Goal: Task Accomplishment & Management: Manage account settings

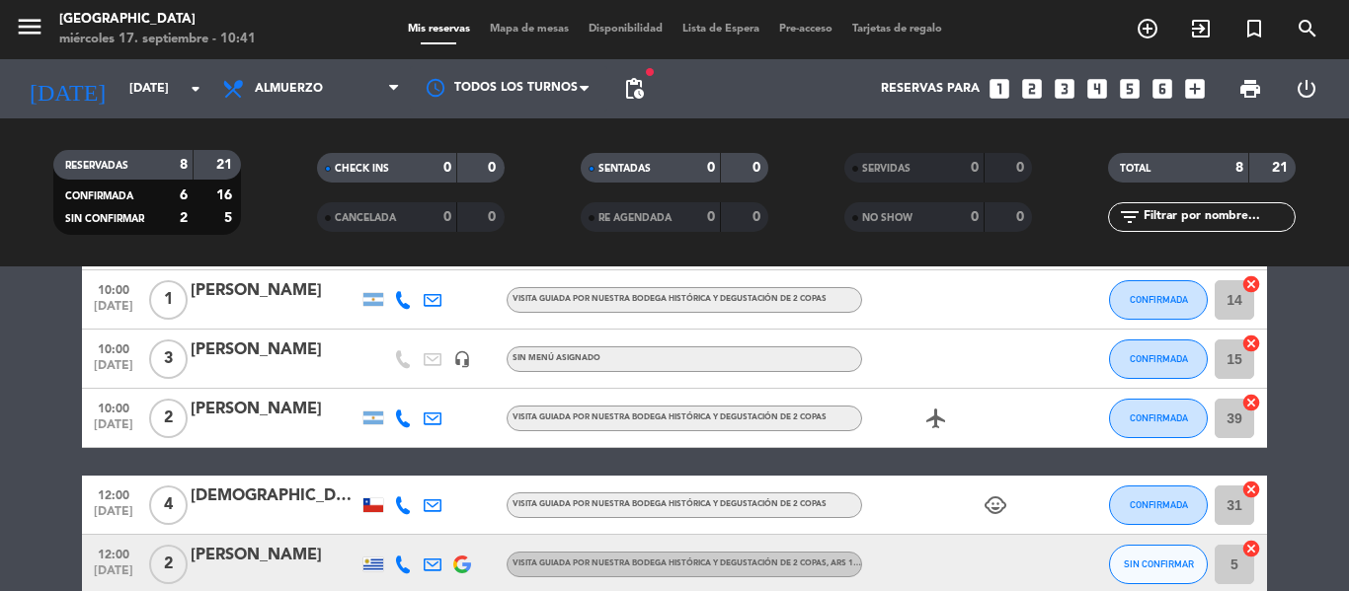
scroll to position [394, 0]
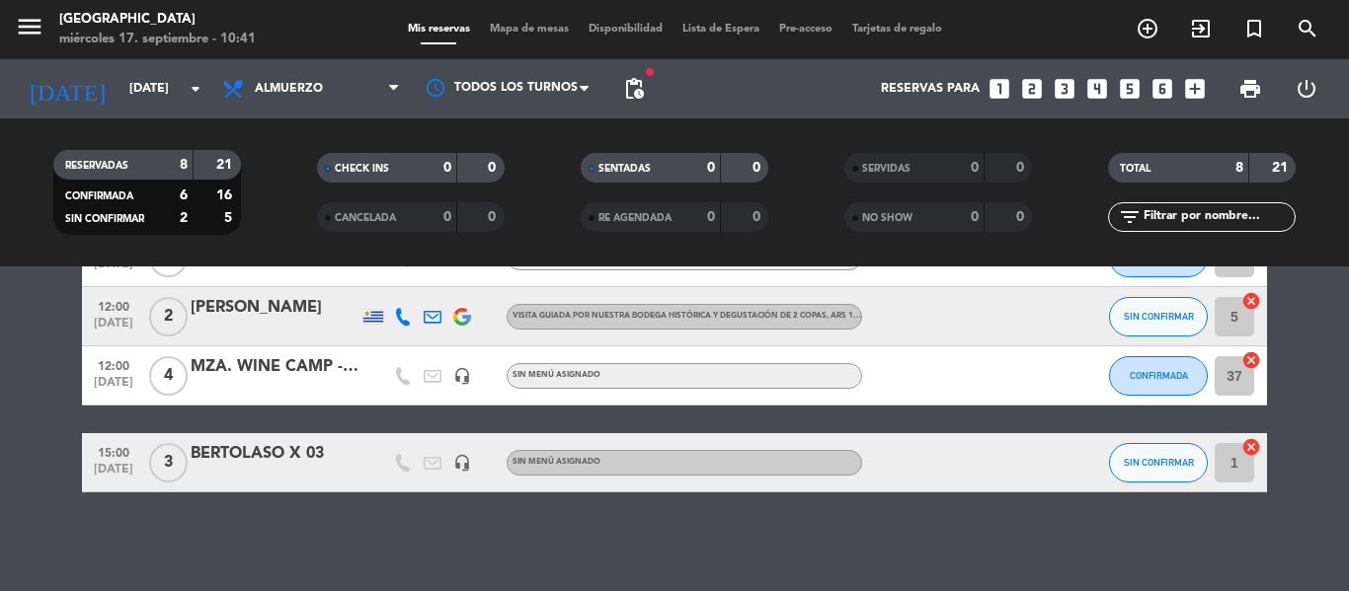
drag, startPoint x: 314, startPoint y: 459, endPoint x: 238, endPoint y: 452, distance: 76.3
click at [238, 452] on div "BERTOLASO X 03" at bounding box center [275, 454] width 168 height 26
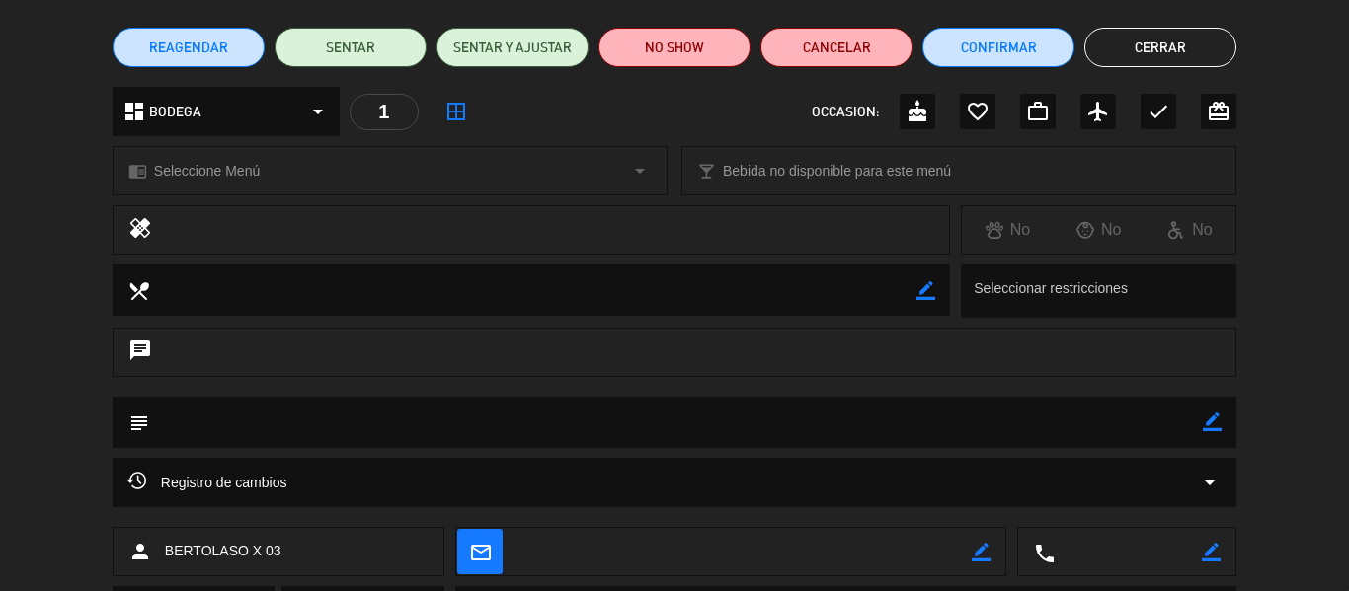
scroll to position [255, 0]
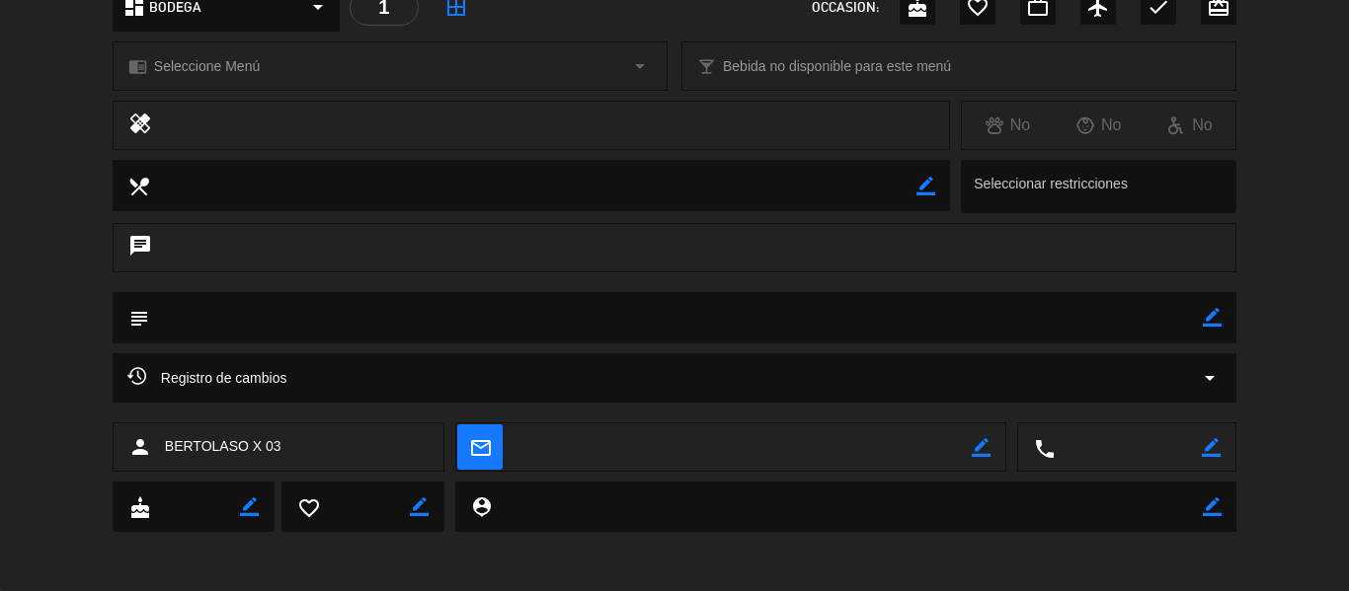
click at [1210, 311] on icon "border_color" at bounding box center [1212, 317] width 19 height 19
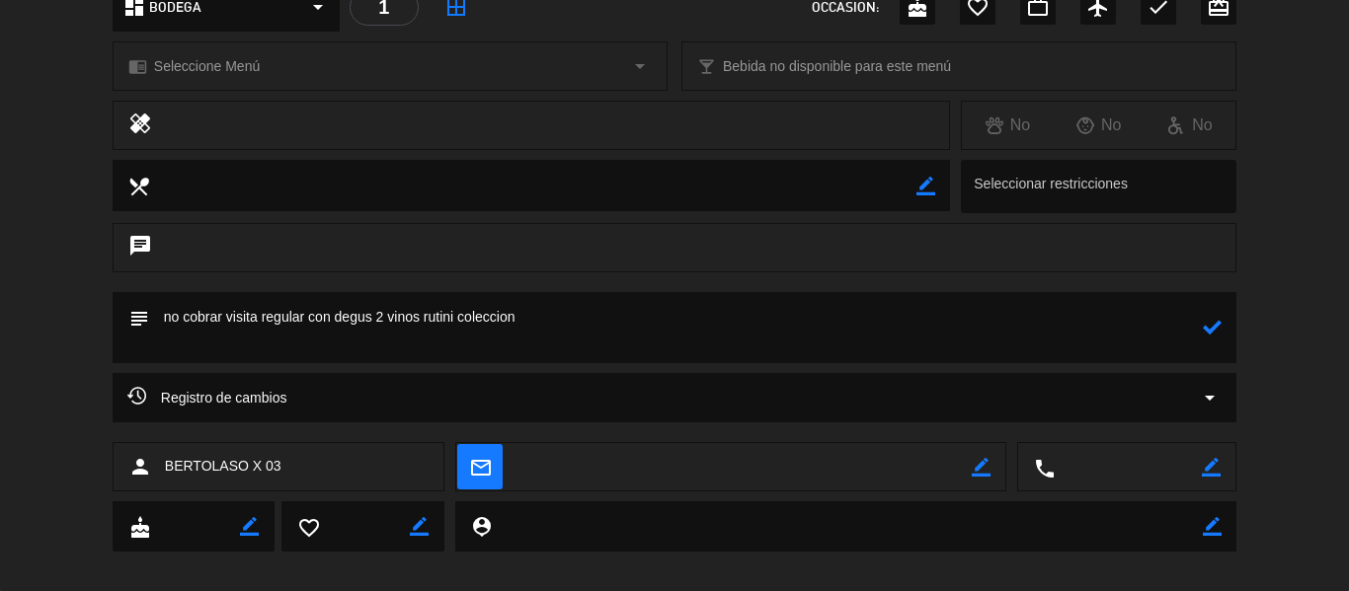
click at [1208, 326] on icon at bounding box center [1212, 327] width 19 height 19
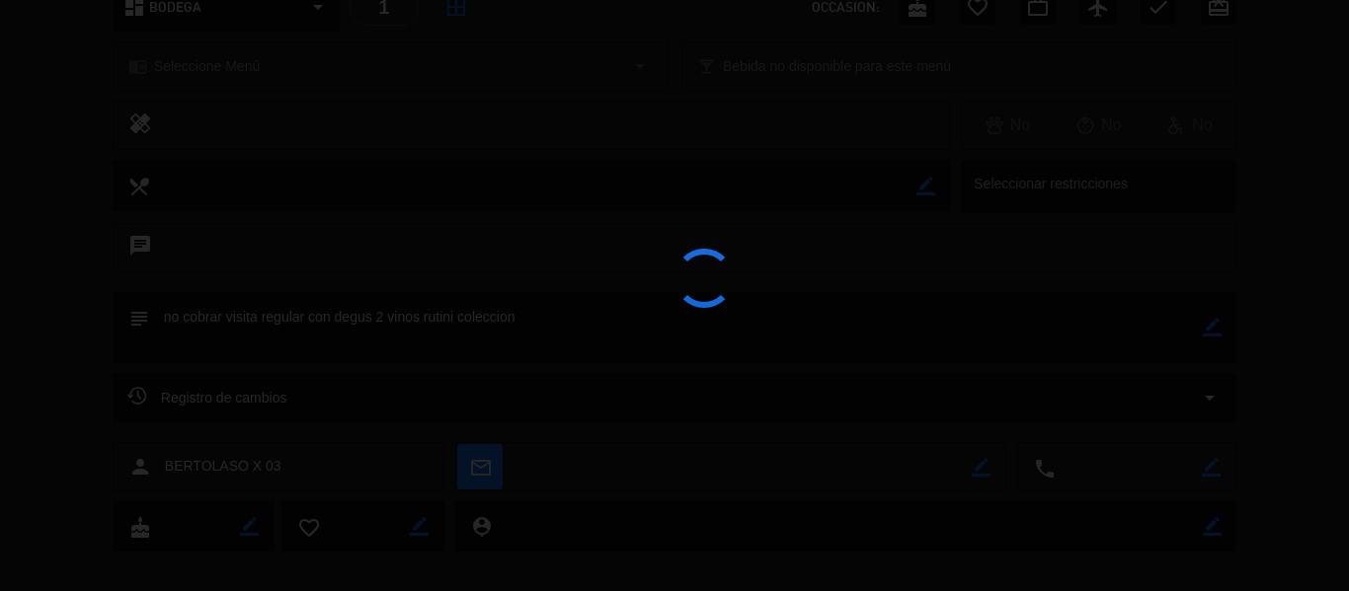
type textarea "no cobrar visita regular con degus 2 vinos rutini coleccion"
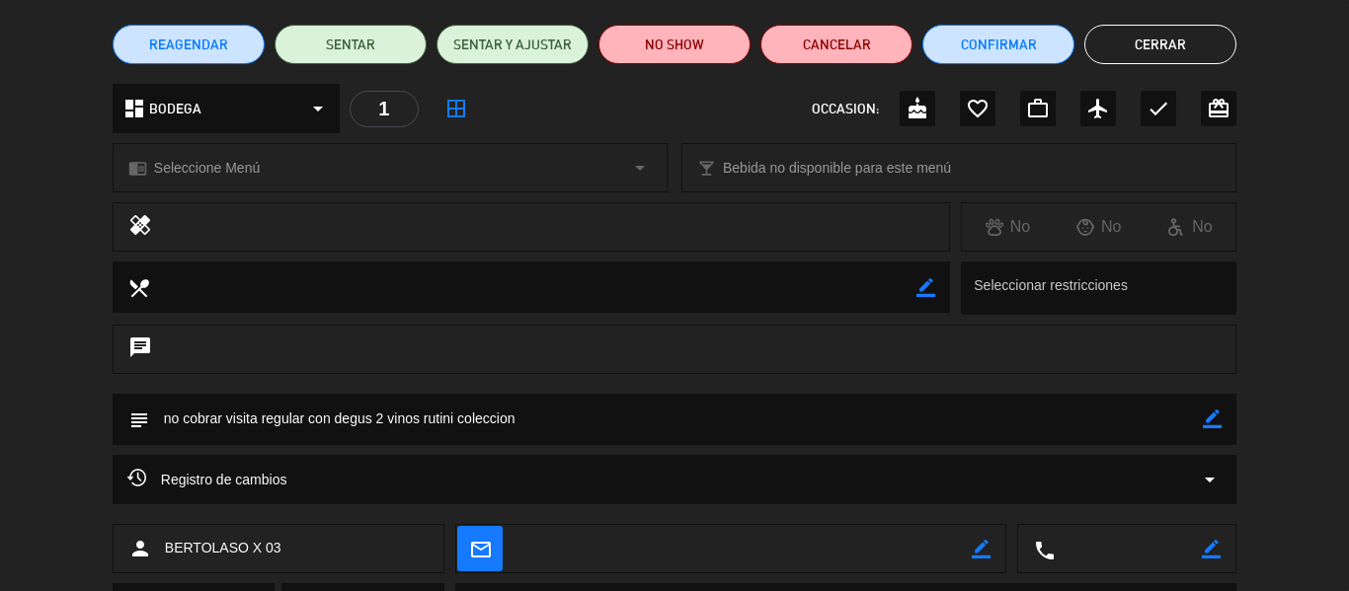
scroll to position [0, 0]
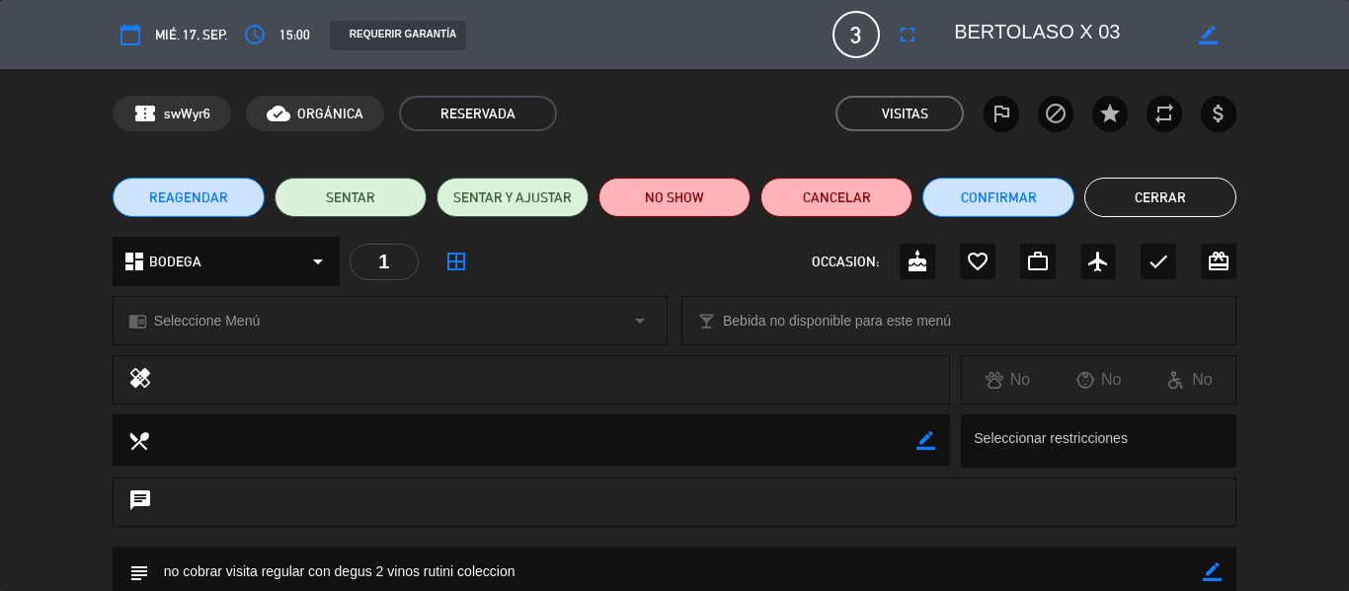
click at [1181, 191] on button "Cerrar" at bounding box center [1160, 197] width 152 height 39
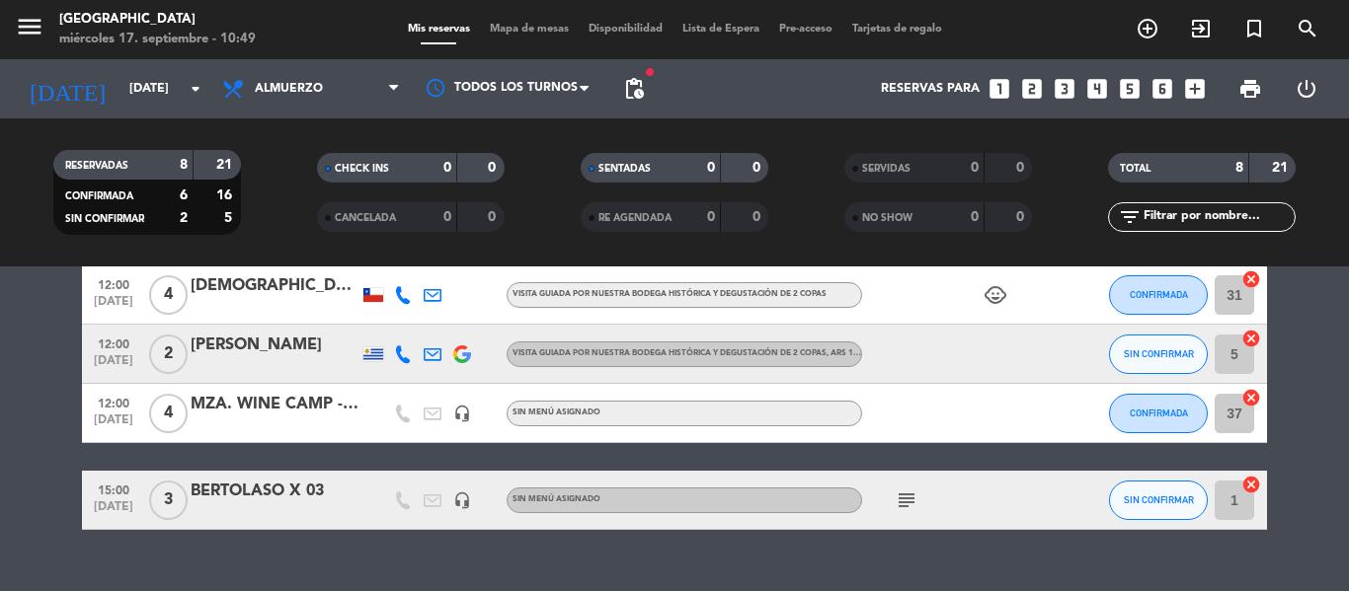
scroll to position [394, 0]
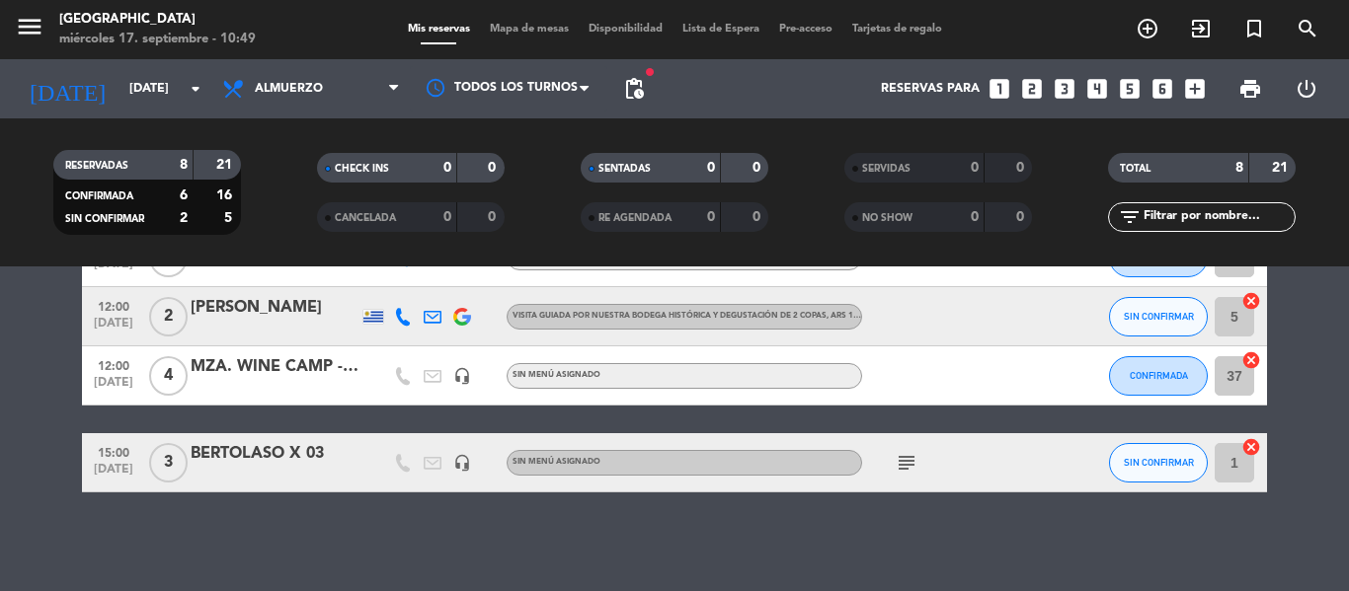
click at [316, 391] on div at bounding box center [275, 389] width 168 height 16
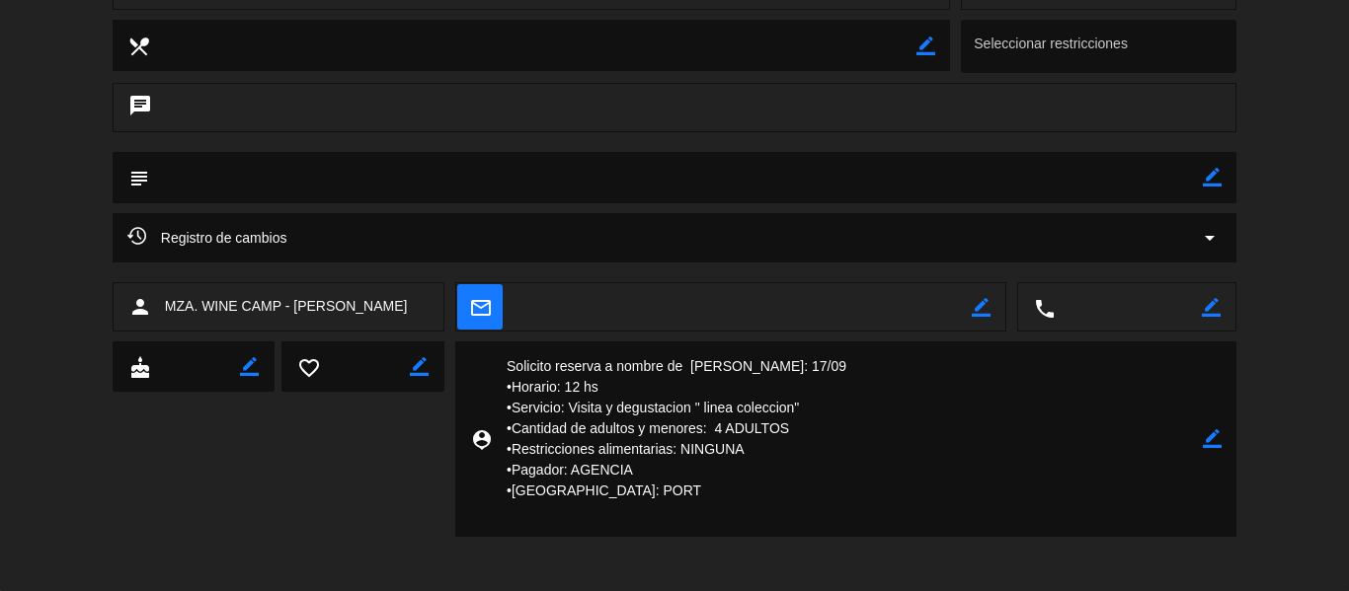
scroll to position [0, 0]
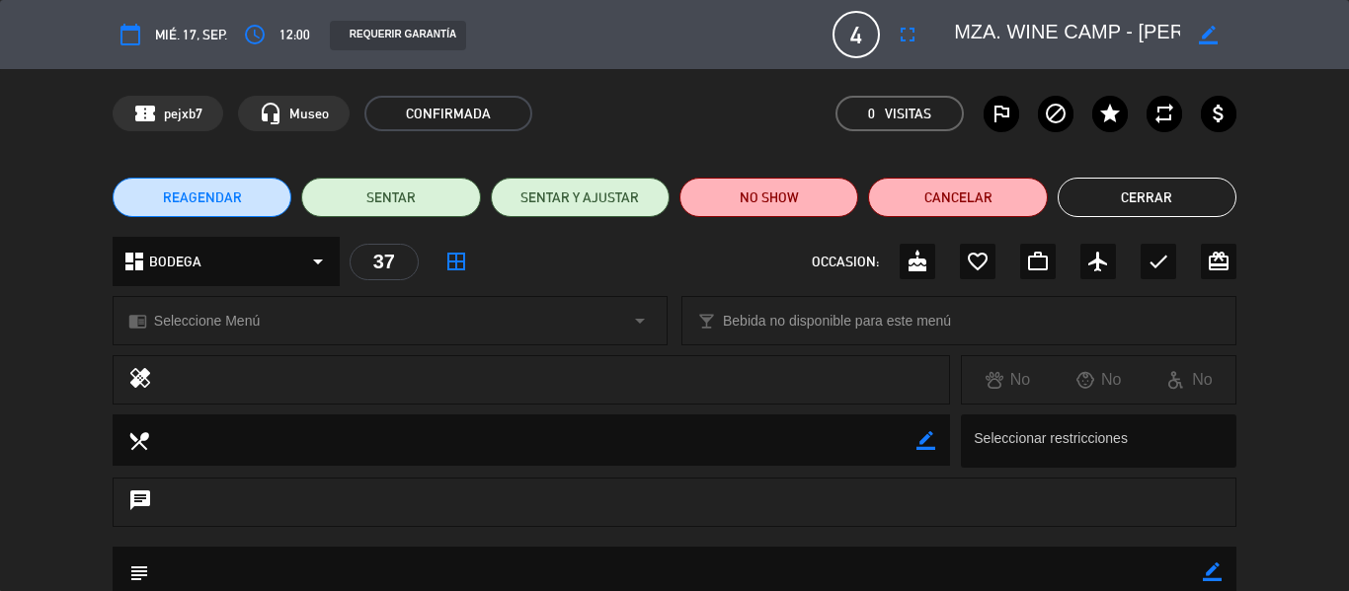
click at [1100, 219] on div "REAGENDAR SENTAR SENTAR Y AJUSTAR NO SHOW Cancelar Cerrar" at bounding box center [674, 197] width 1349 height 79
click at [1101, 203] on button "Cerrar" at bounding box center [1147, 197] width 179 height 39
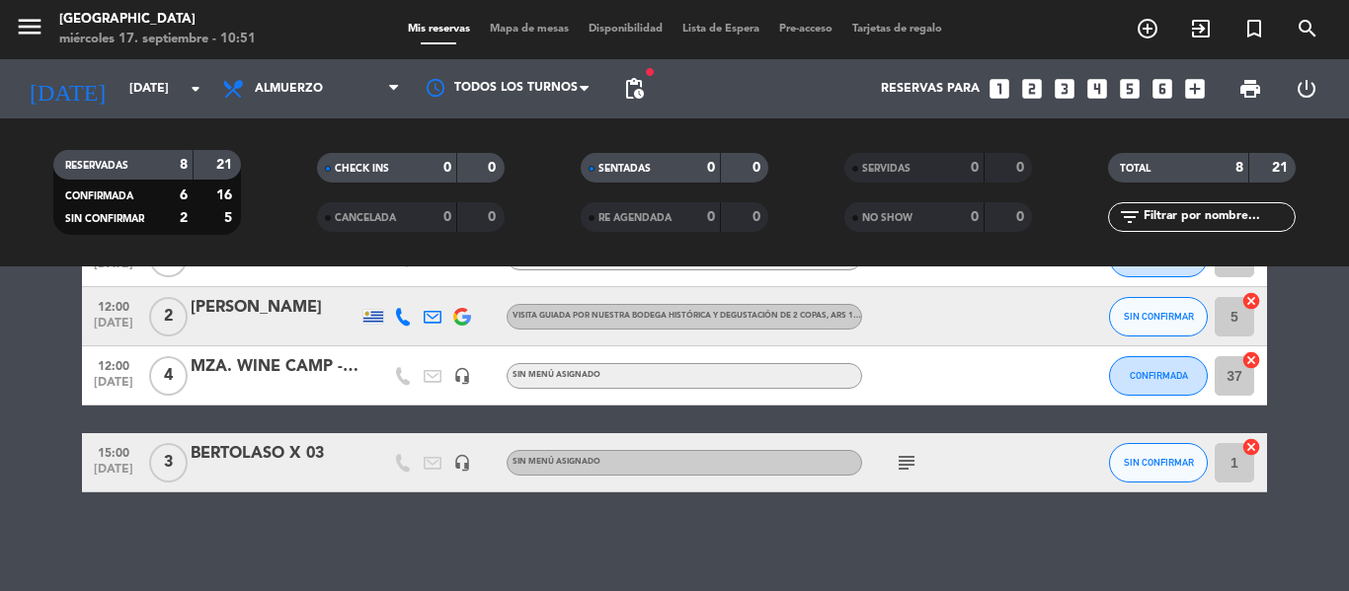
scroll to position [295, 0]
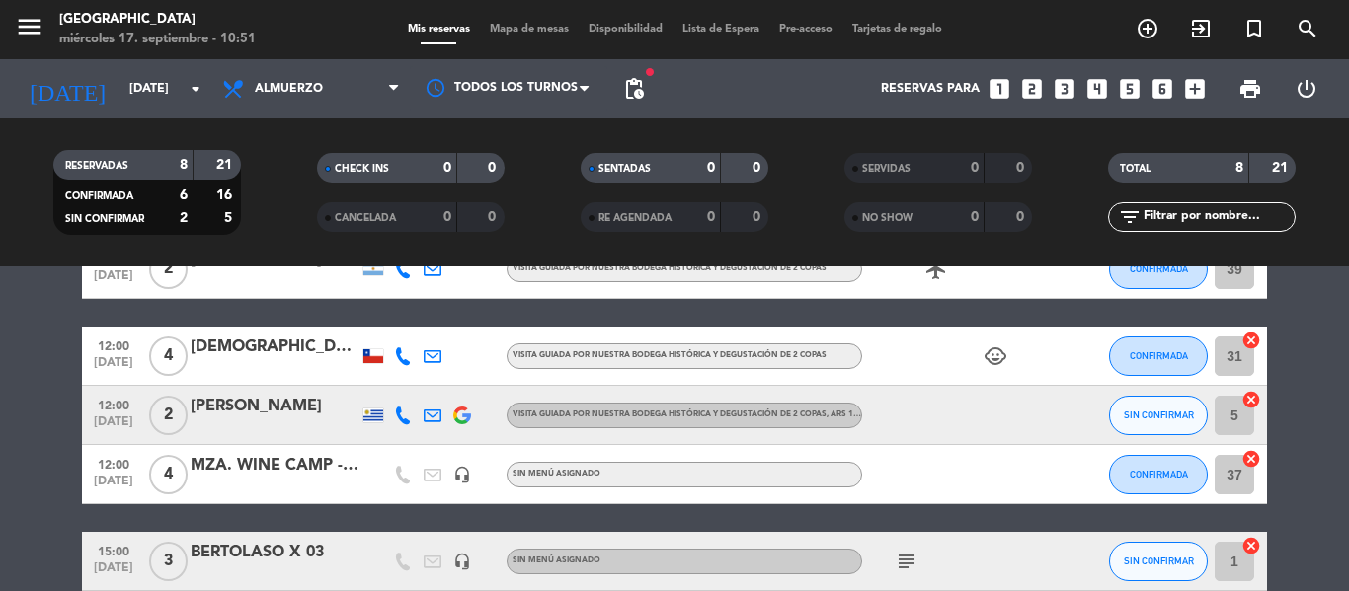
click at [273, 462] on div "MZA. WINE CAMP - [PERSON_NAME]" at bounding box center [275, 466] width 168 height 26
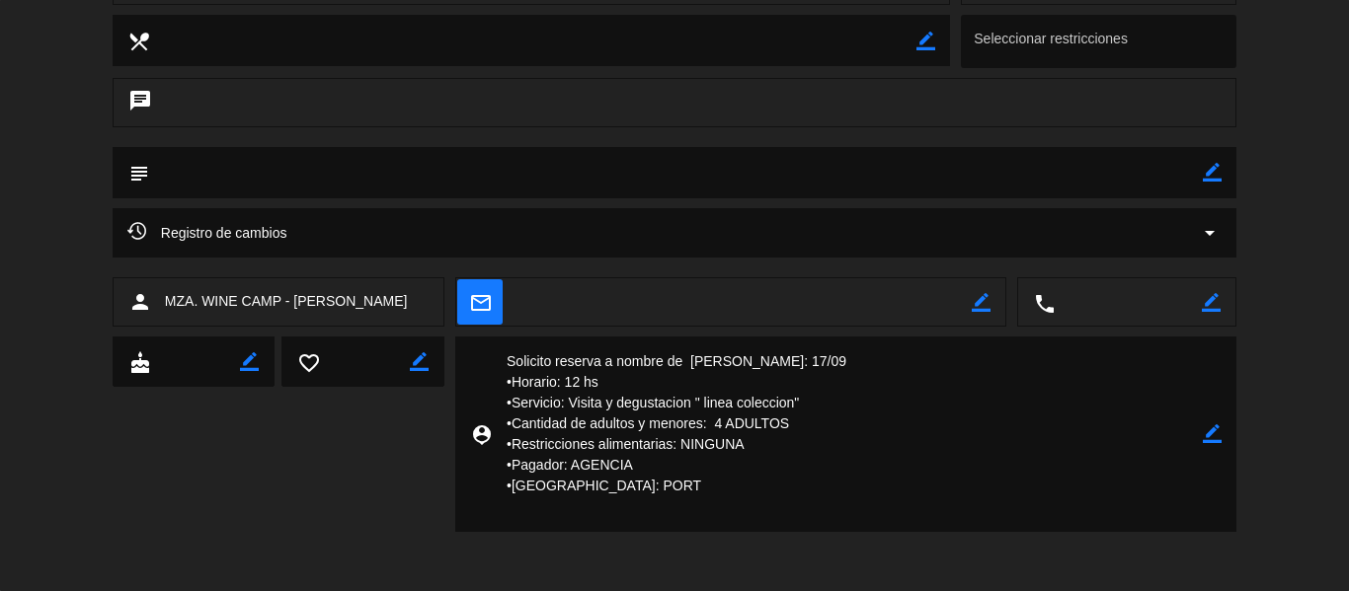
scroll to position [0, 0]
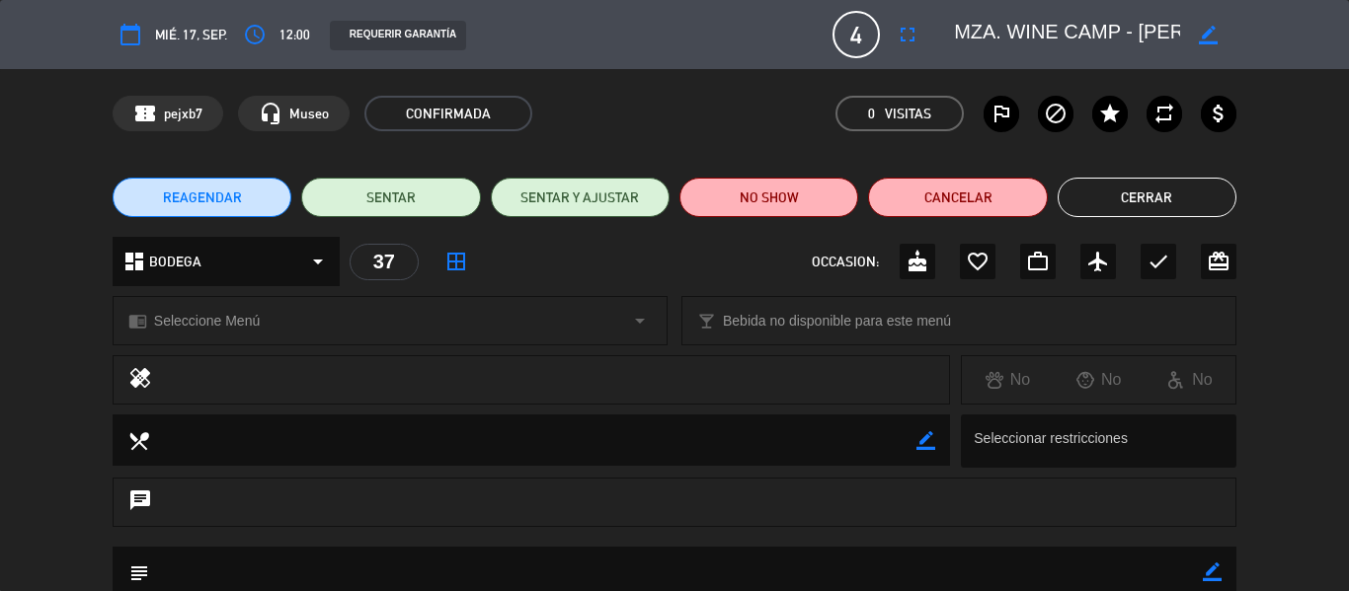
click at [1165, 204] on button "Cerrar" at bounding box center [1147, 197] width 179 height 39
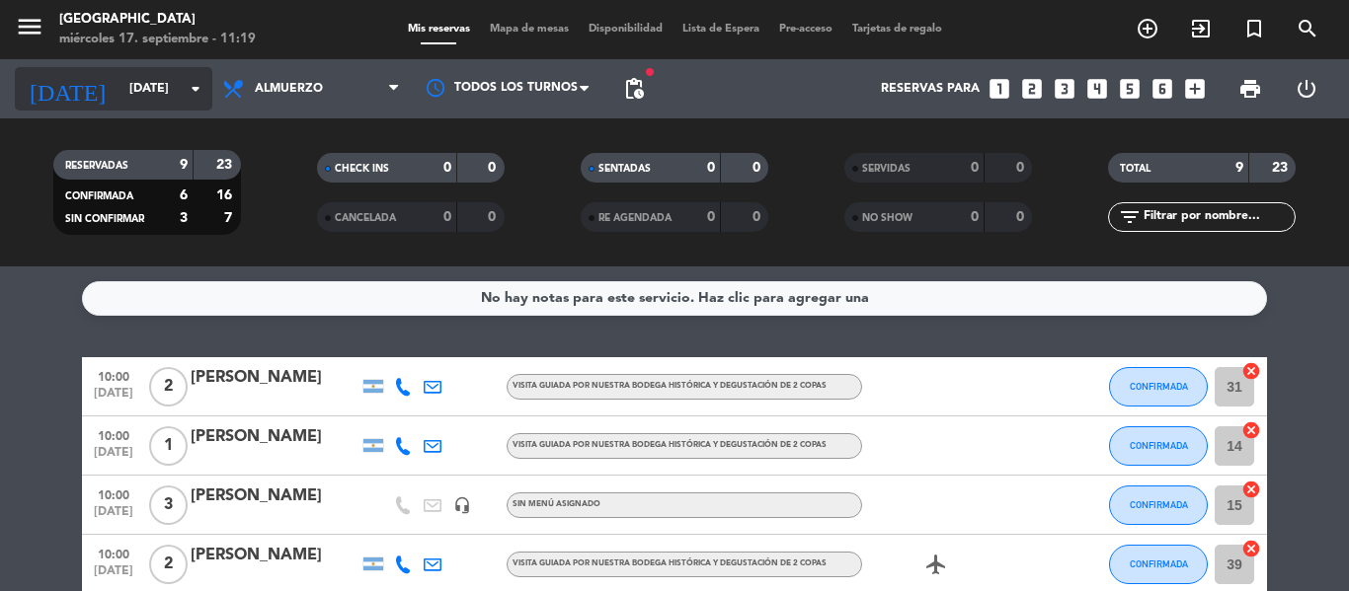
click at [191, 90] on icon "arrow_drop_down" at bounding box center [196, 89] width 24 height 24
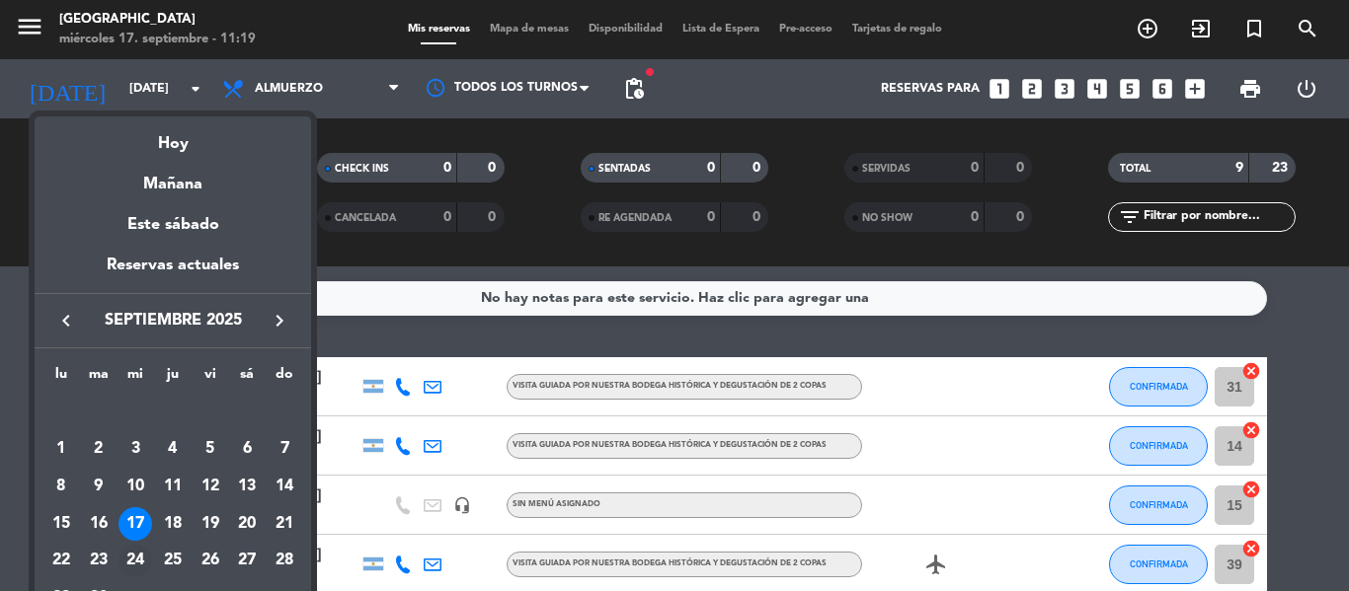
click at [132, 560] on div "24" at bounding box center [135, 562] width 34 height 34
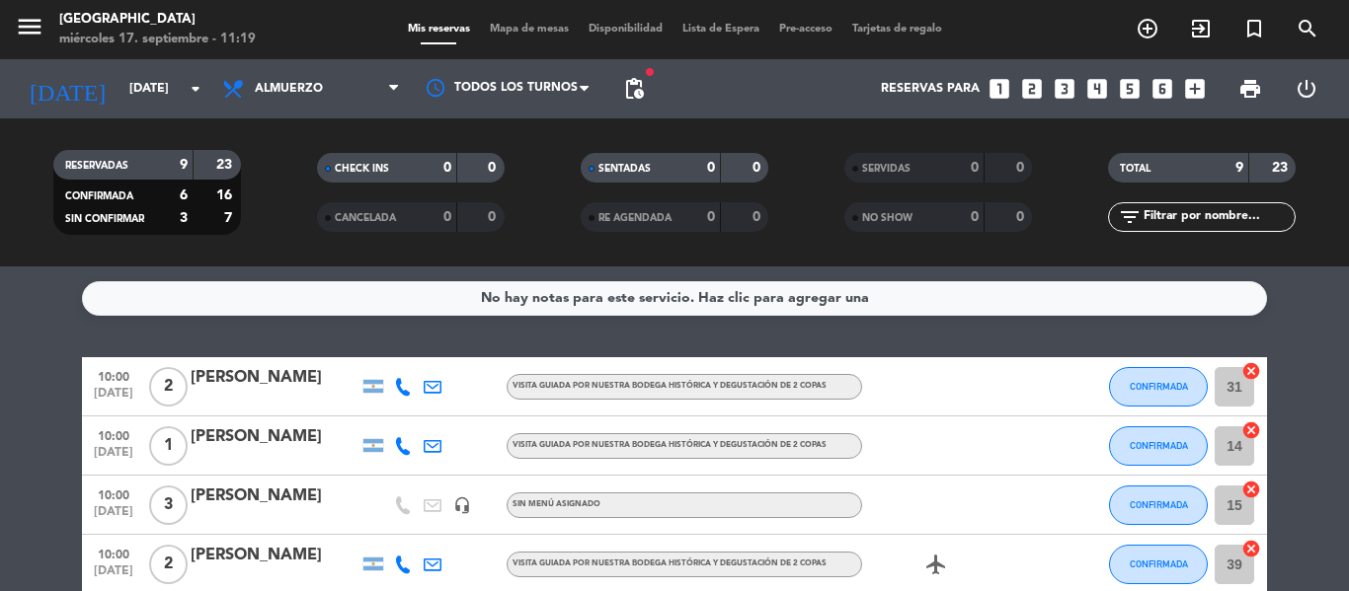
type input "[DATE]"
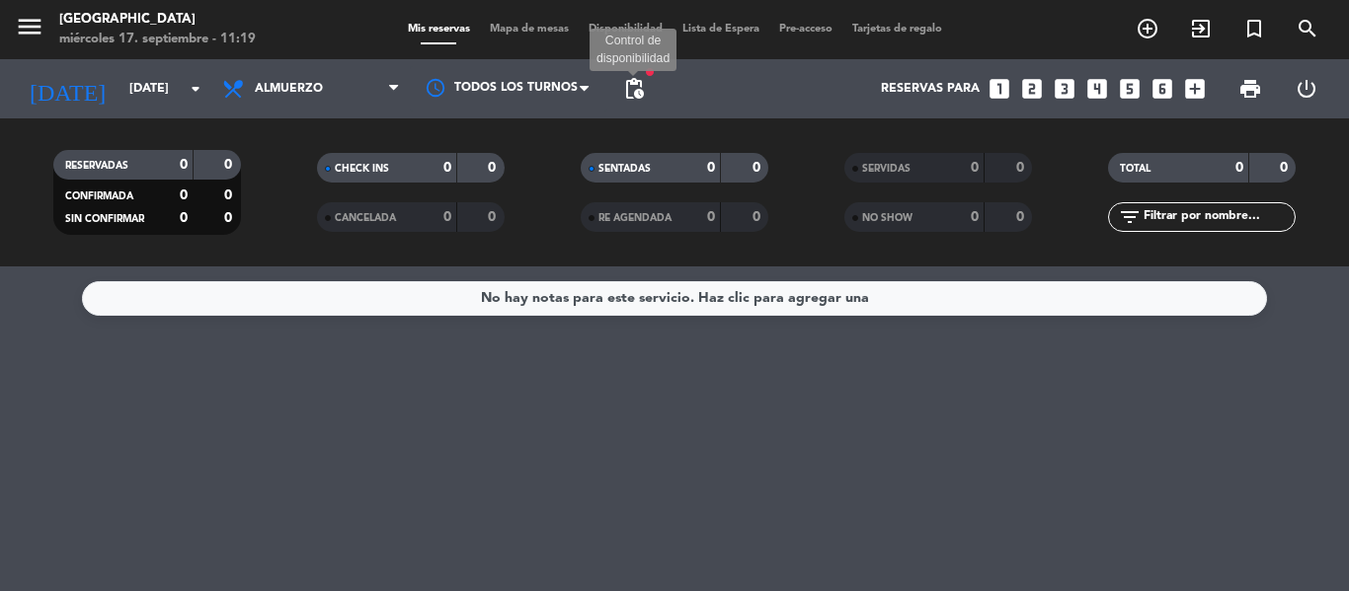
click at [629, 88] on span "pending_actions" at bounding box center [634, 89] width 24 height 24
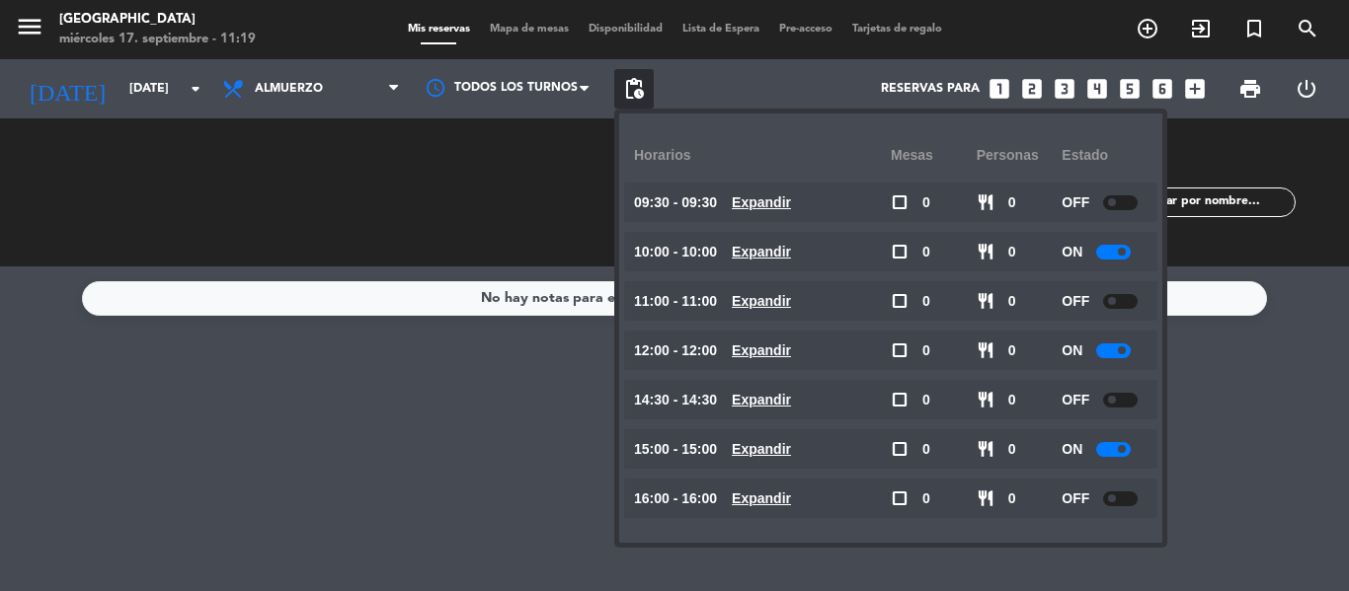
click at [629, 88] on span "pending_actions" at bounding box center [634, 89] width 24 height 24
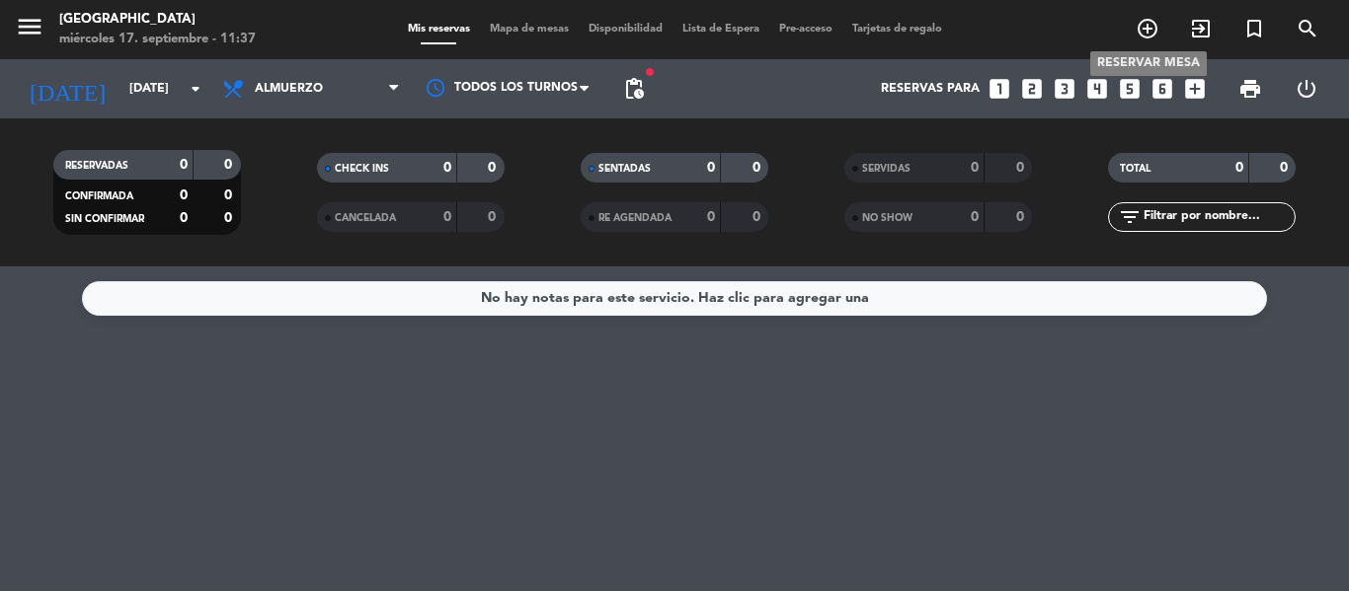
click at [1158, 34] on icon "add_circle_outline" at bounding box center [1148, 29] width 24 height 24
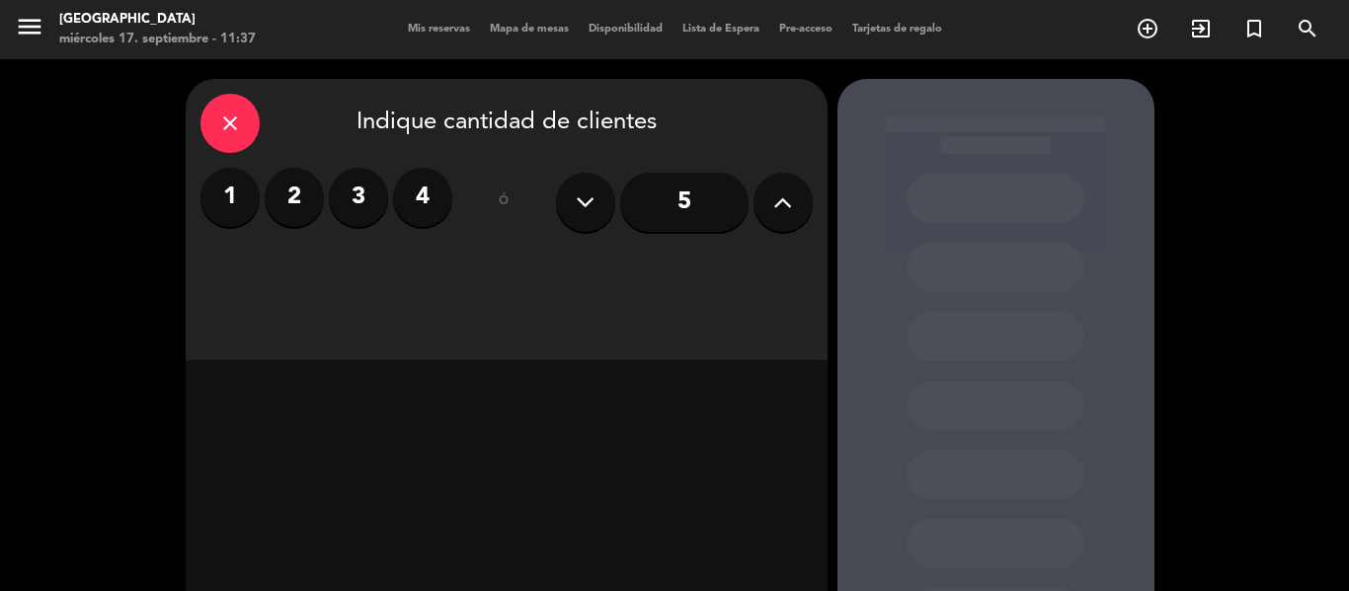
click at [294, 201] on label "2" at bounding box center [294, 197] width 59 height 59
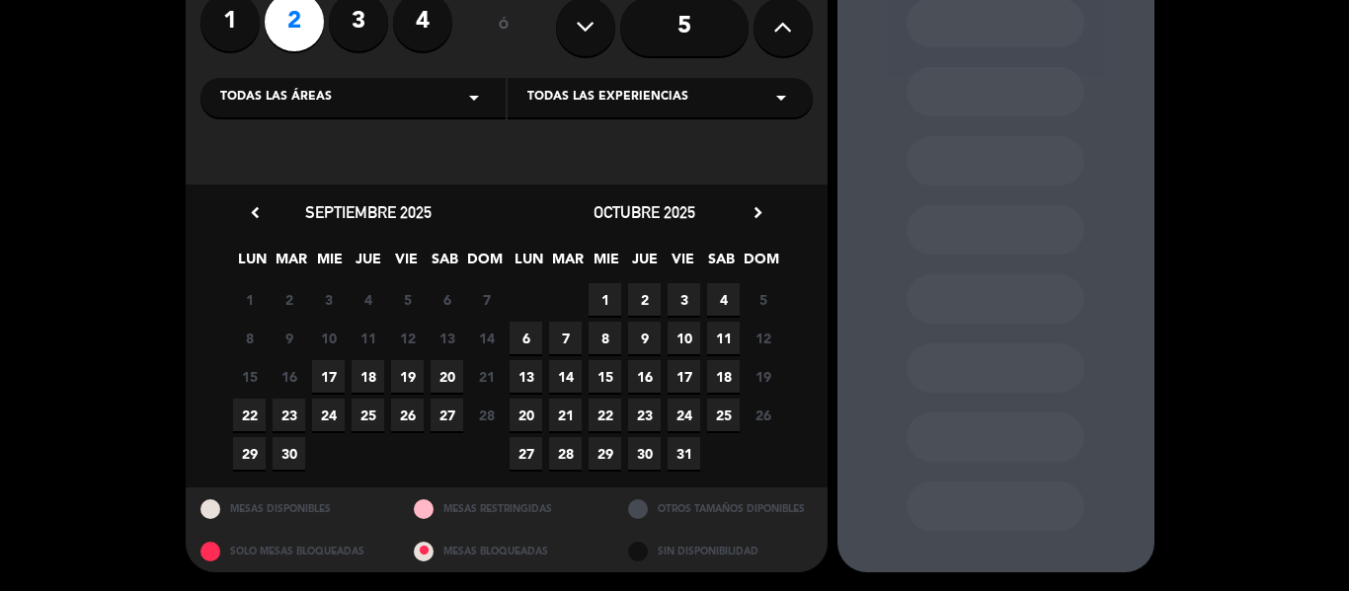
click at [332, 416] on span "24" at bounding box center [328, 415] width 33 height 33
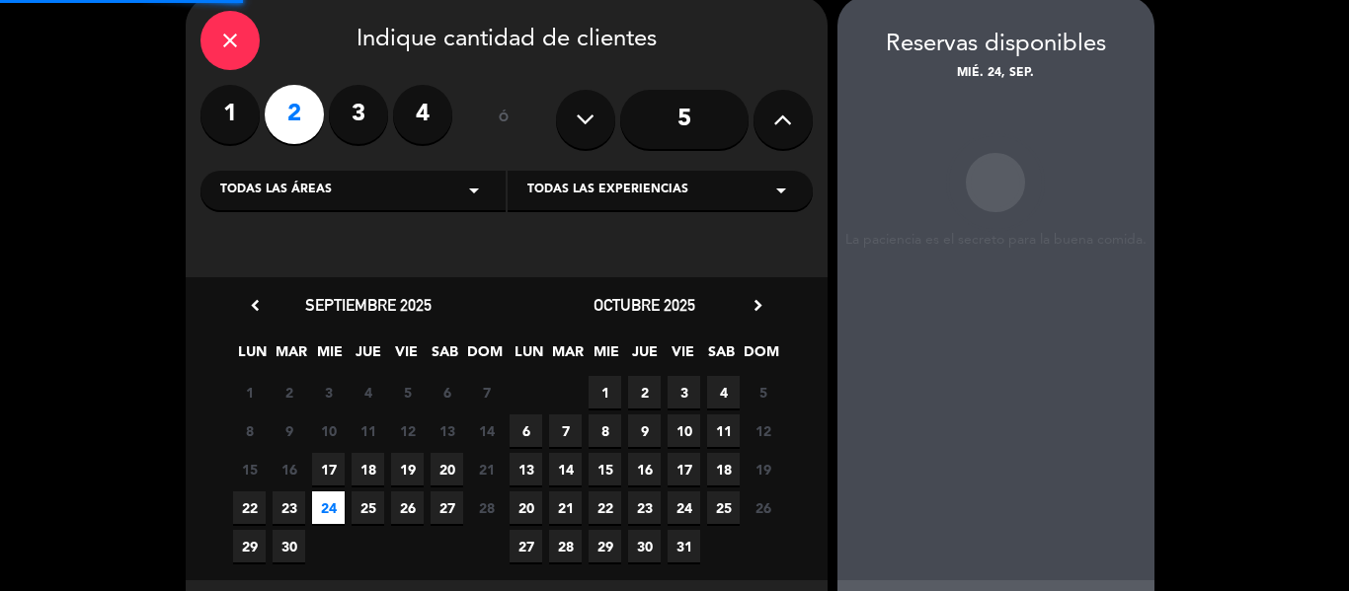
scroll to position [79, 0]
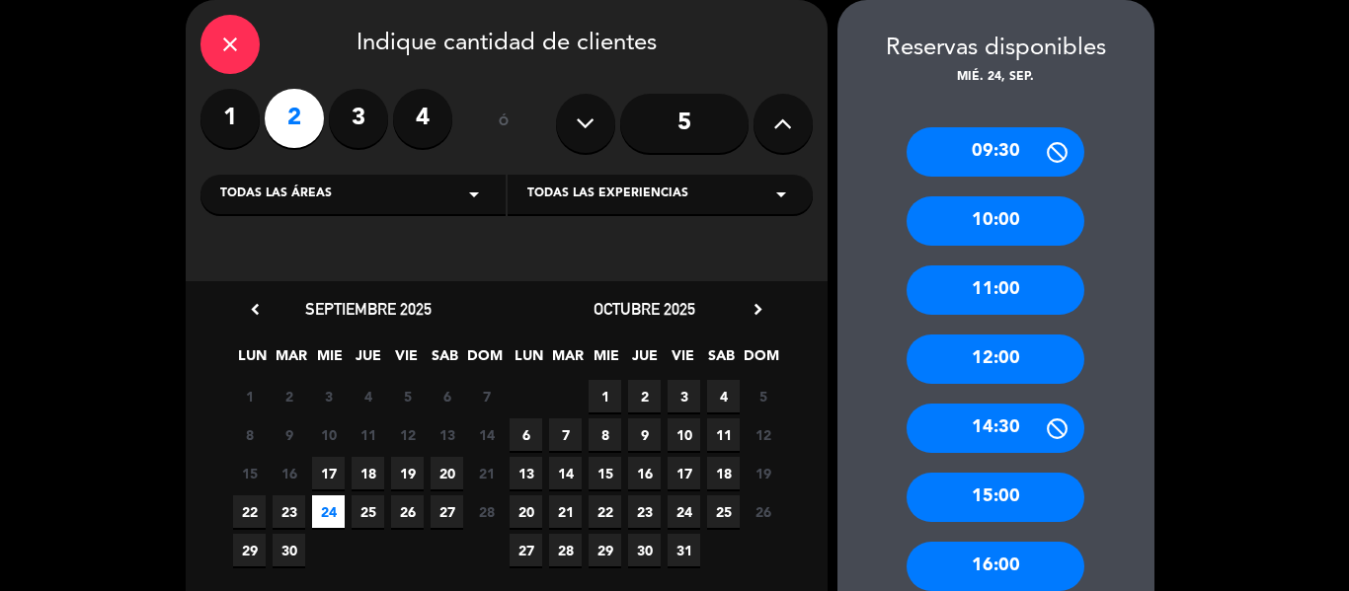
click at [1012, 358] on div "12:00" at bounding box center [995, 359] width 178 height 49
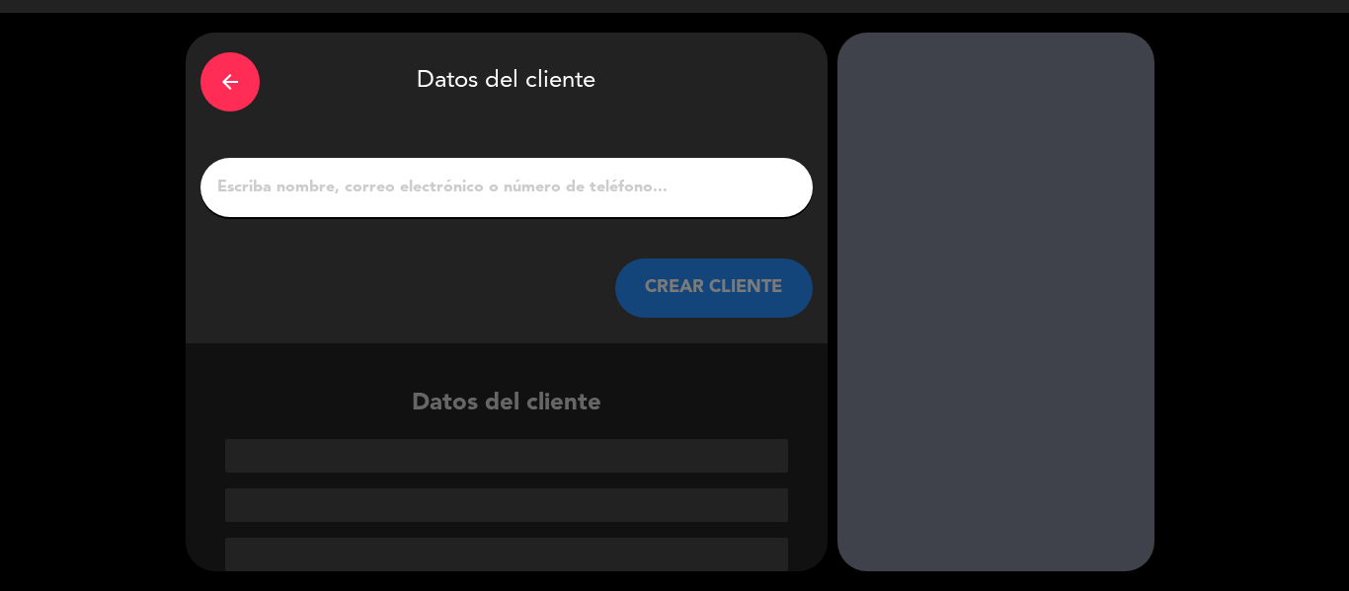
click at [594, 176] on input "1" at bounding box center [506, 188] width 583 height 28
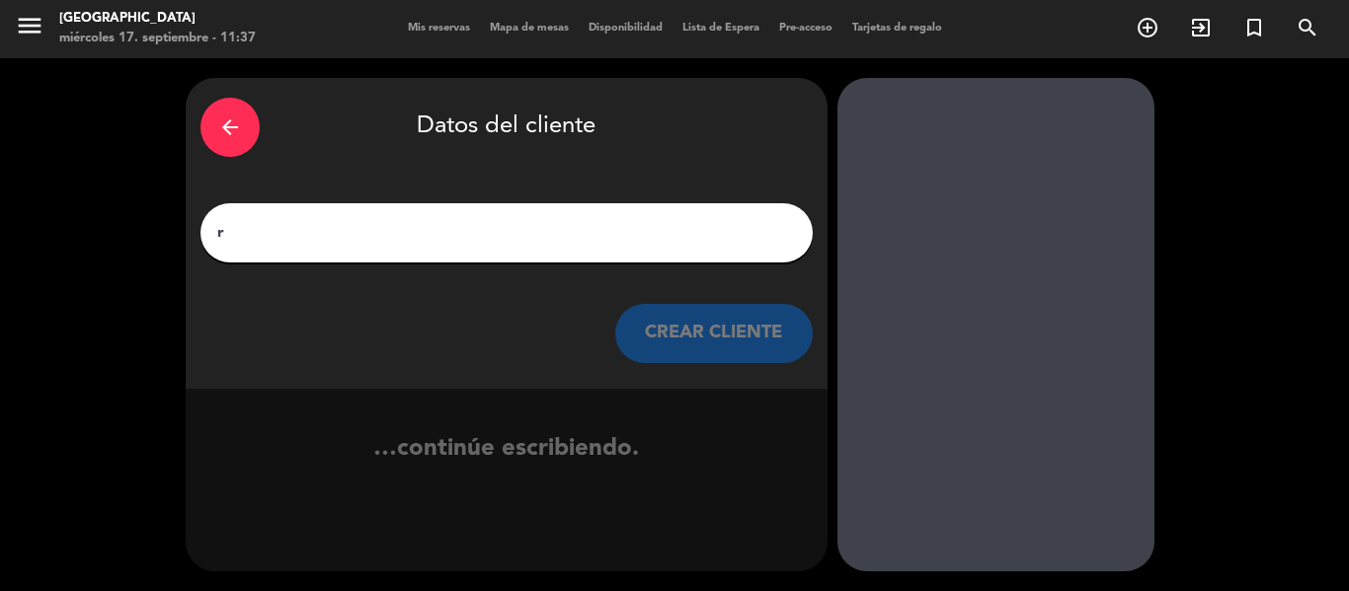
scroll to position [1, 0]
type input "r"
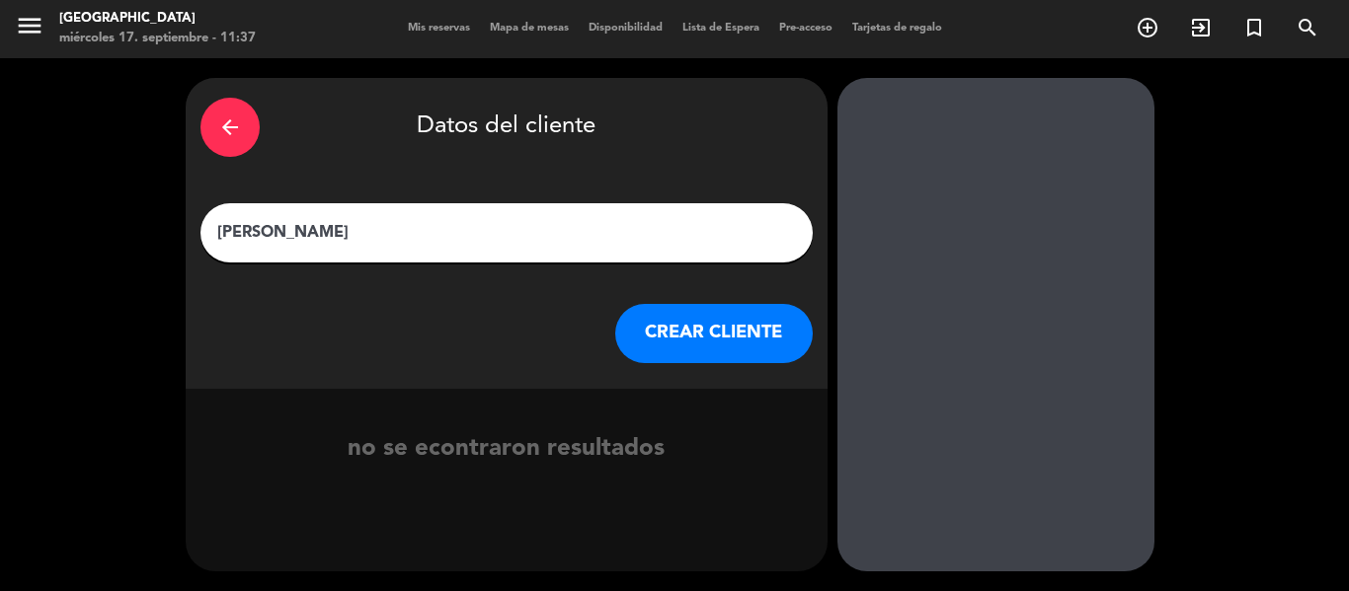
type input "[PERSON_NAME]"
click at [733, 344] on button "CREAR CLIENTE" at bounding box center [713, 333] width 197 height 59
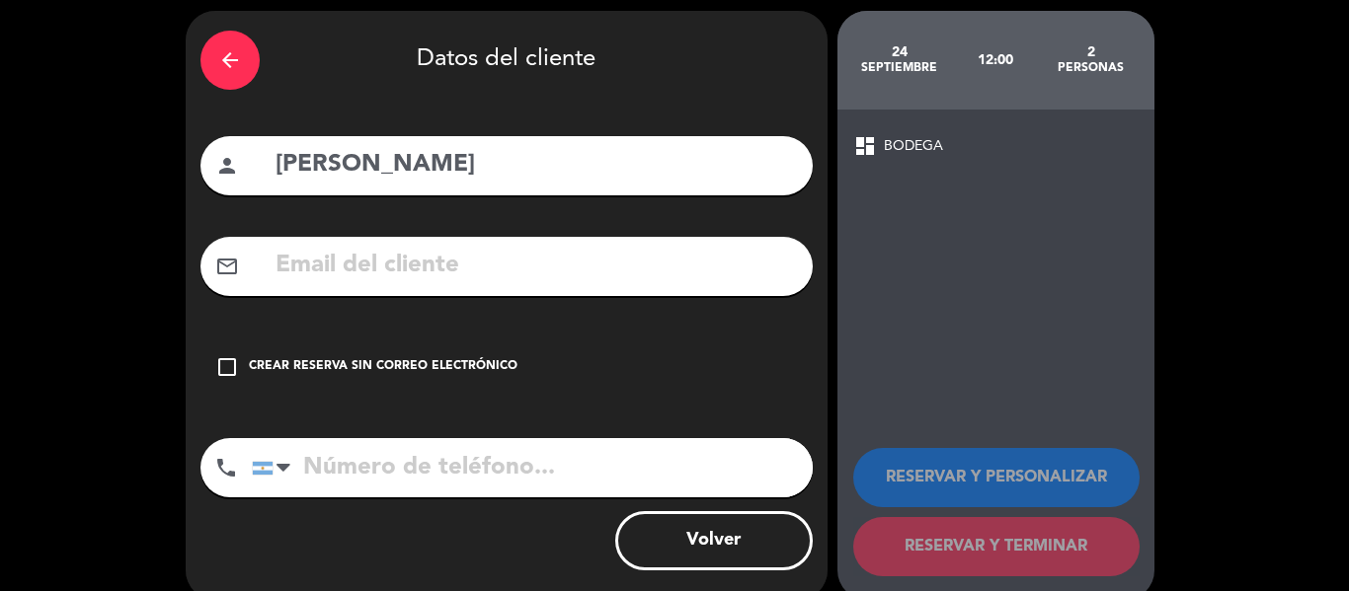
scroll to position [97, 0]
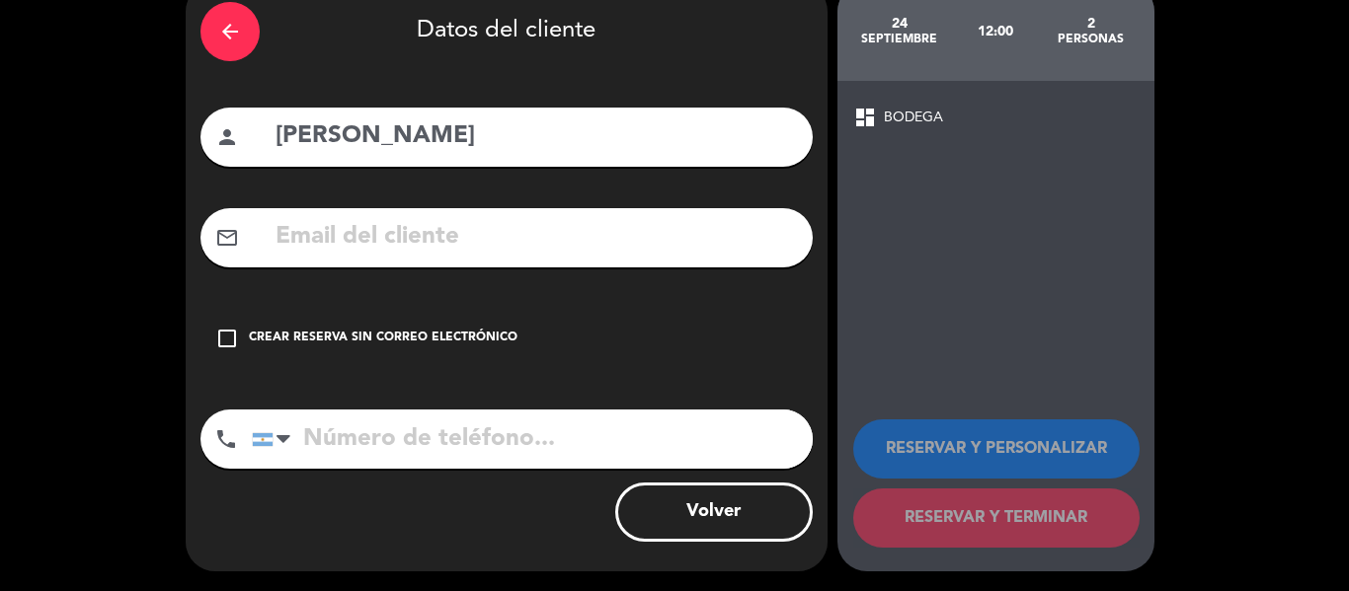
click at [351, 333] on div "Crear reserva sin correo electrónico" at bounding box center [383, 339] width 269 height 20
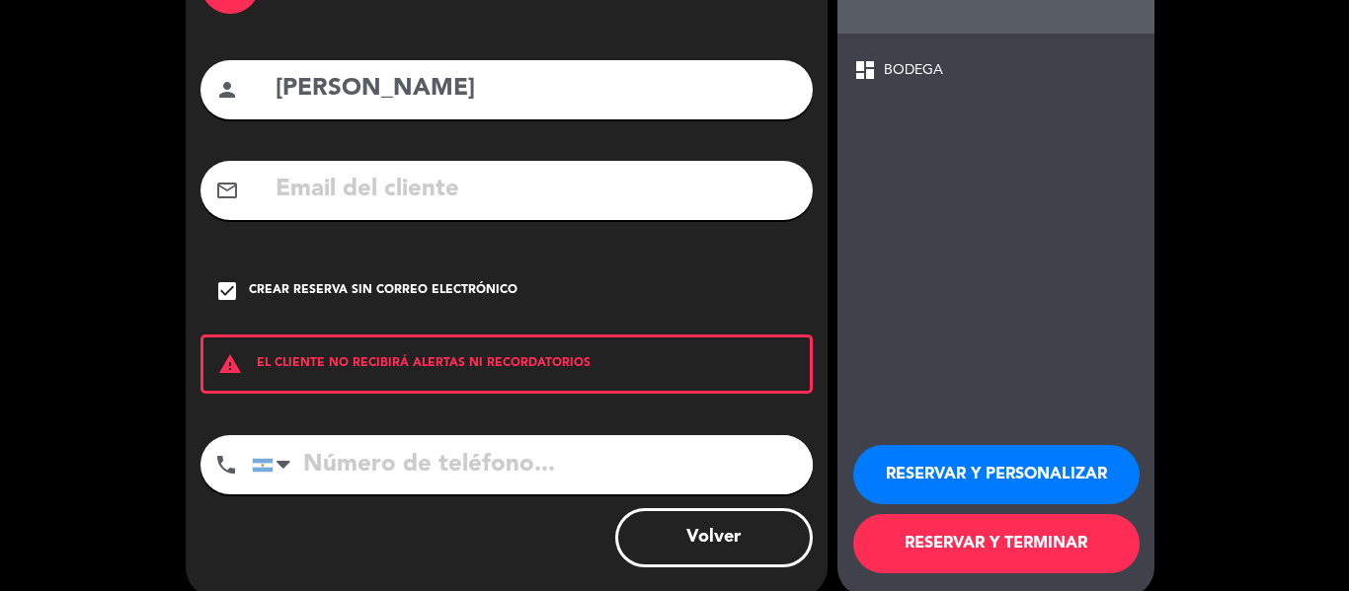
scroll to position [170, 0]
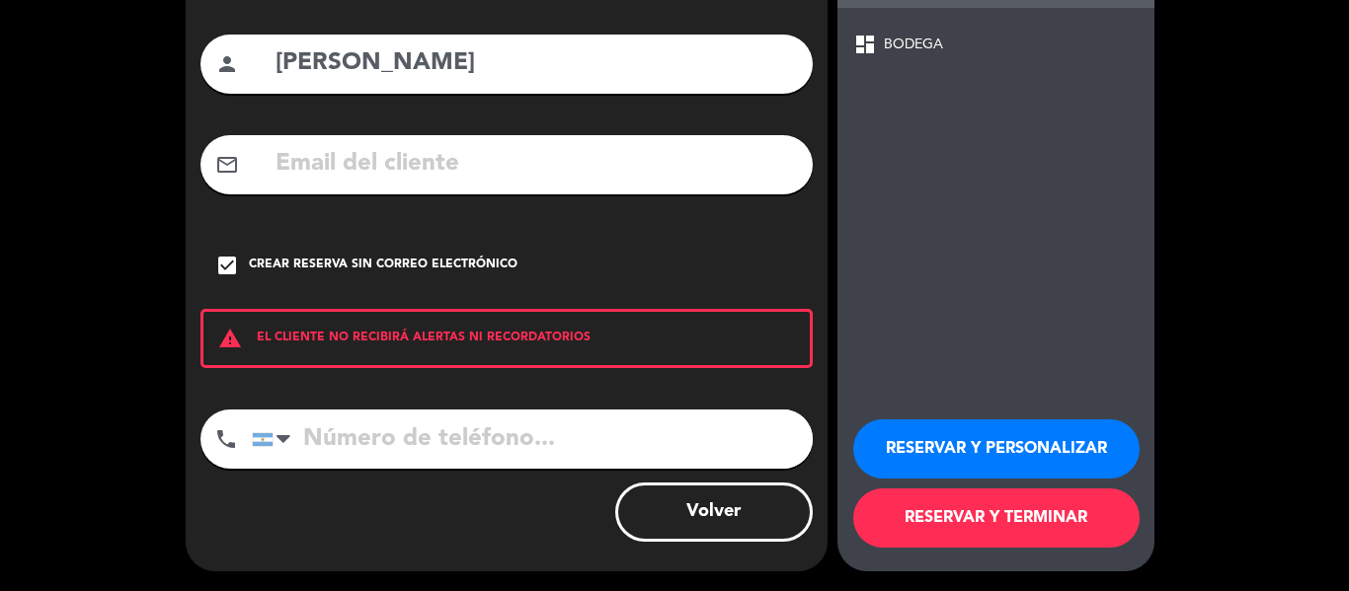
click at [962, 440] on button "RESERVAR Y PERSONALIZAR" at bounding box center [996, 449] width 286 height 59
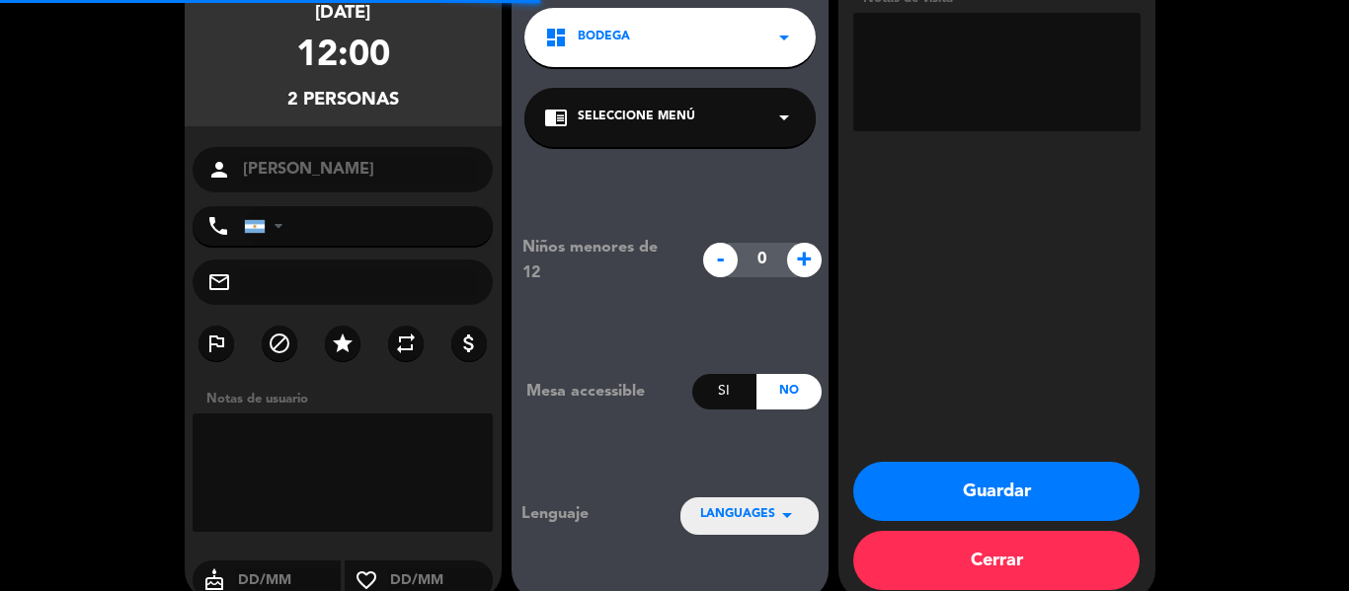
scroll to position [79, 0]
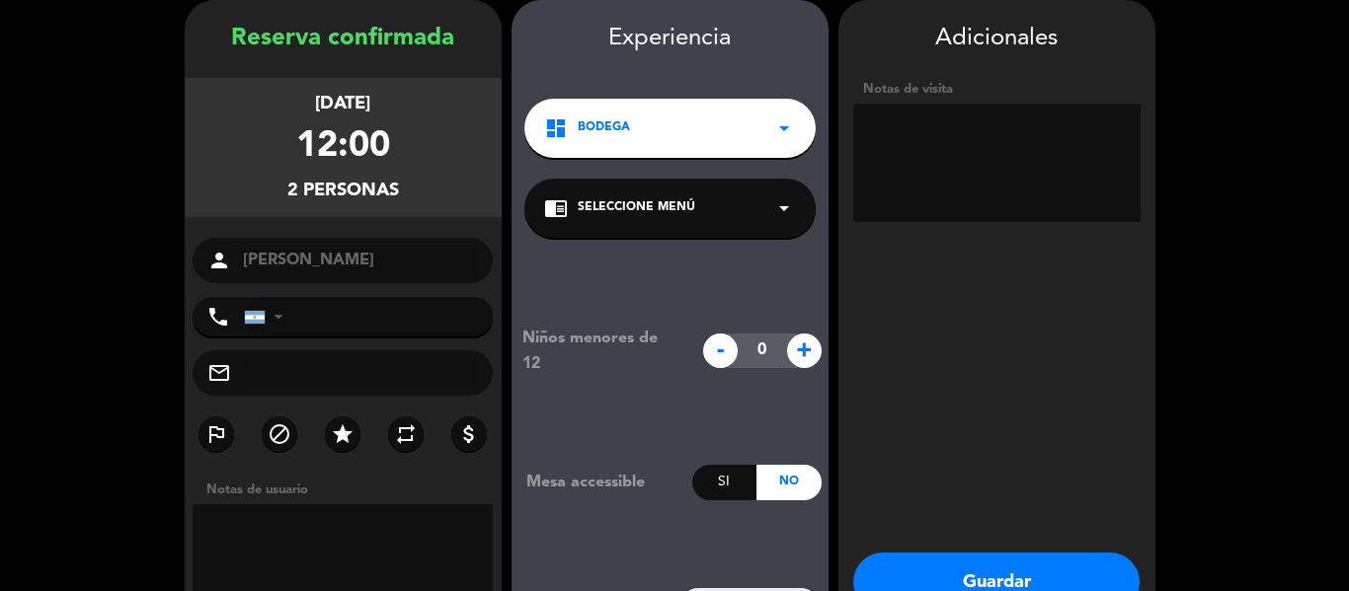
click at [916, 166] on textarea at bounding box center [996, 163] width 287 height 118
paste textarea "Solicito reserva a nombre de [PERSON_NAME]: 24/09 •Horario: 12hs •Servicio: Vis…"
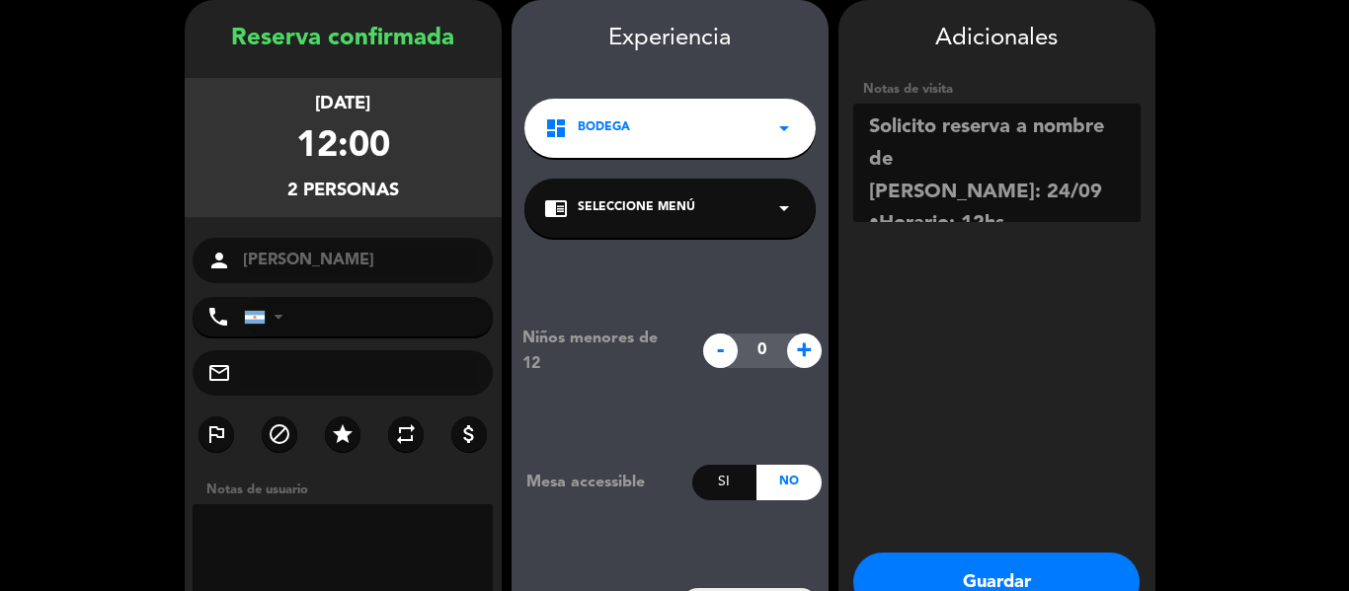
scroll to position [305, 0]
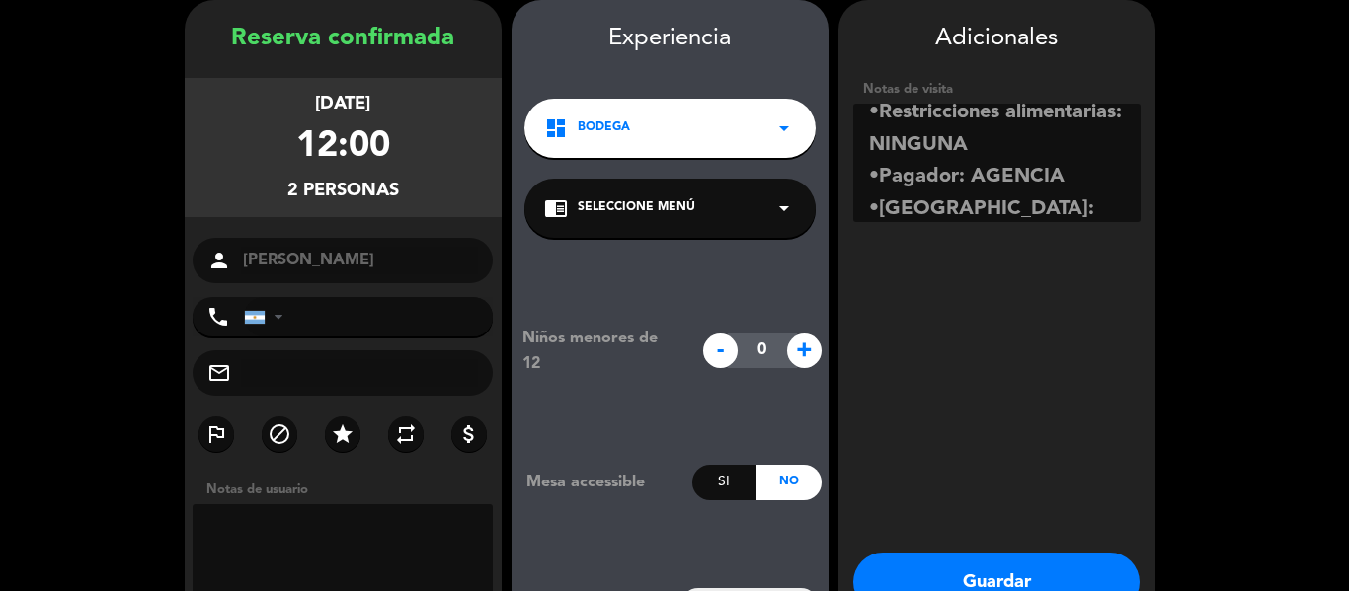
type textarea "Solicito reserva a nombre de [PERSON_NAME]: 24/09 •Horario: 12hs •Servicio: Vis…"
click at [241, 528] on textarea at bounding box center [343, 564] width 301 height 118
paste textarea "Solicito reserva a nombre de [PERSON_NAME]: 24/09 •Horario: 12hs •Servicio: Vis…"
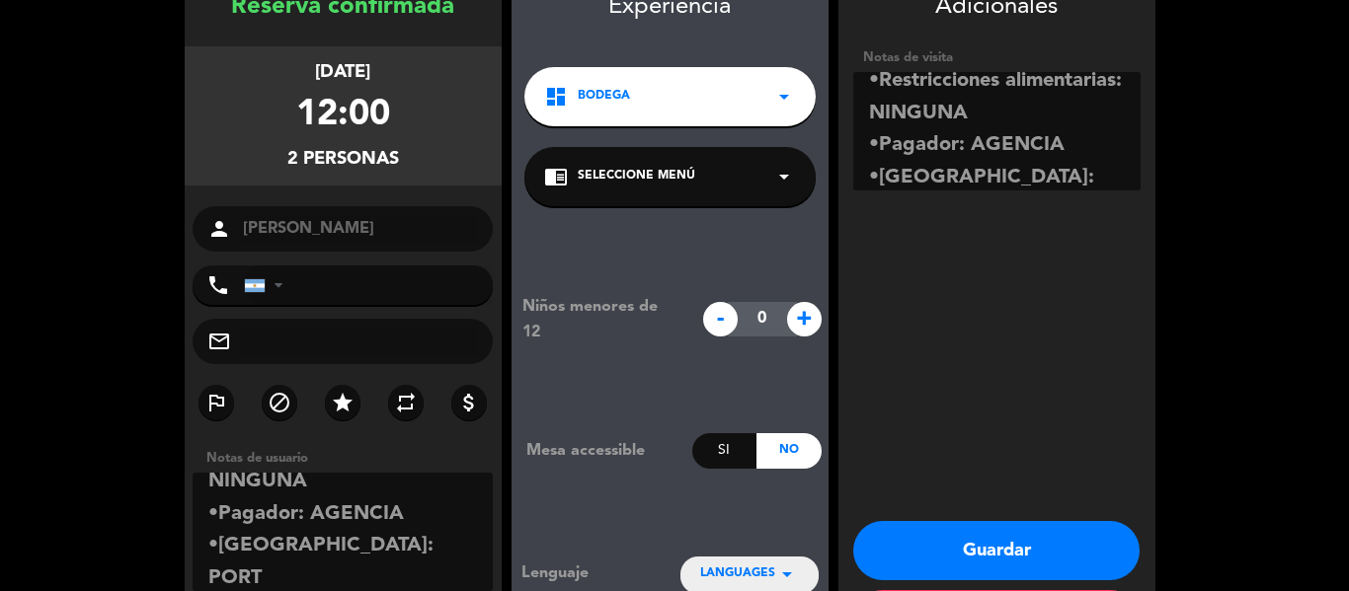
scroll to position [198, 0]
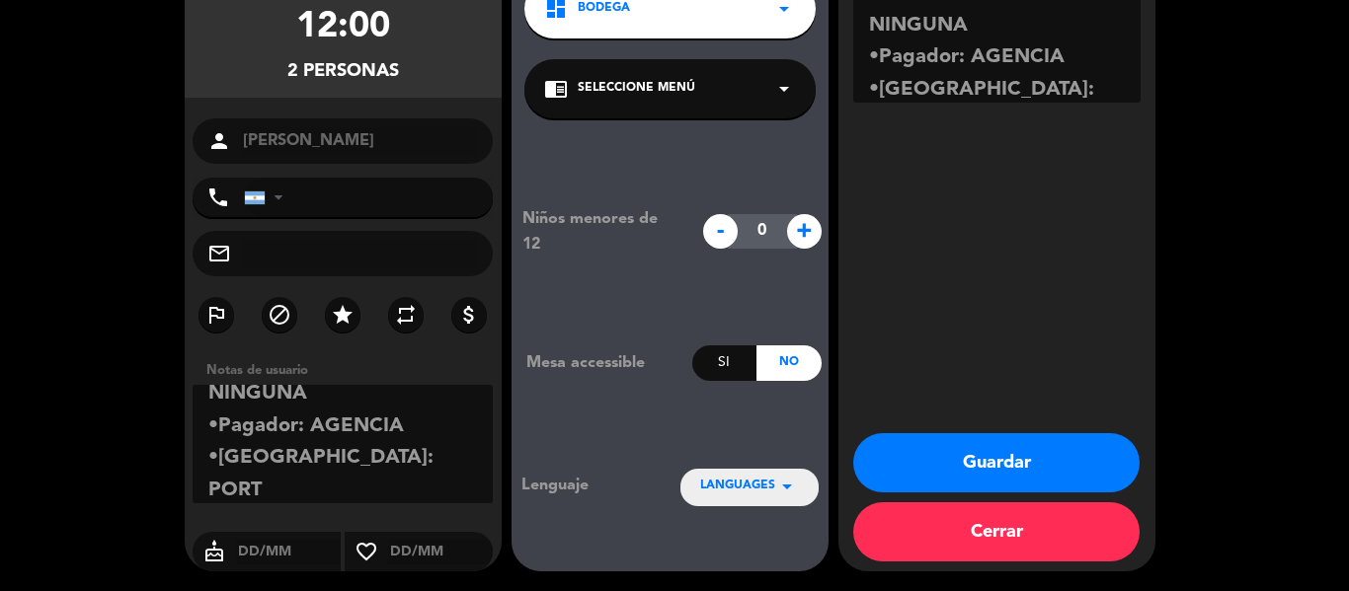
type textarea "Solicito reserva a nombre de [PERSON_NAME]: 24/09 •Horario: 12hs •Servicio: Vis…"
click at [988, 444] on button "Guardar" at bounding box center [996, 462] width 286 height 59
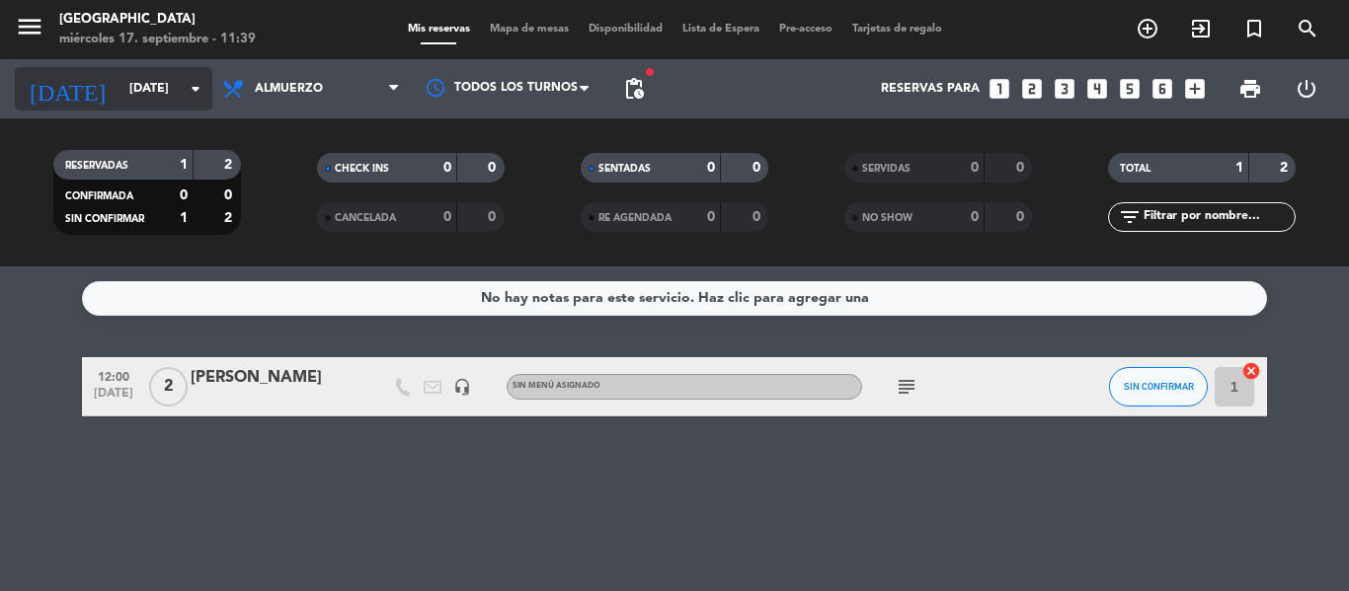
click at [158, 93] on input "[DATE]" at bounding box center [202, 89] width 167 height 34
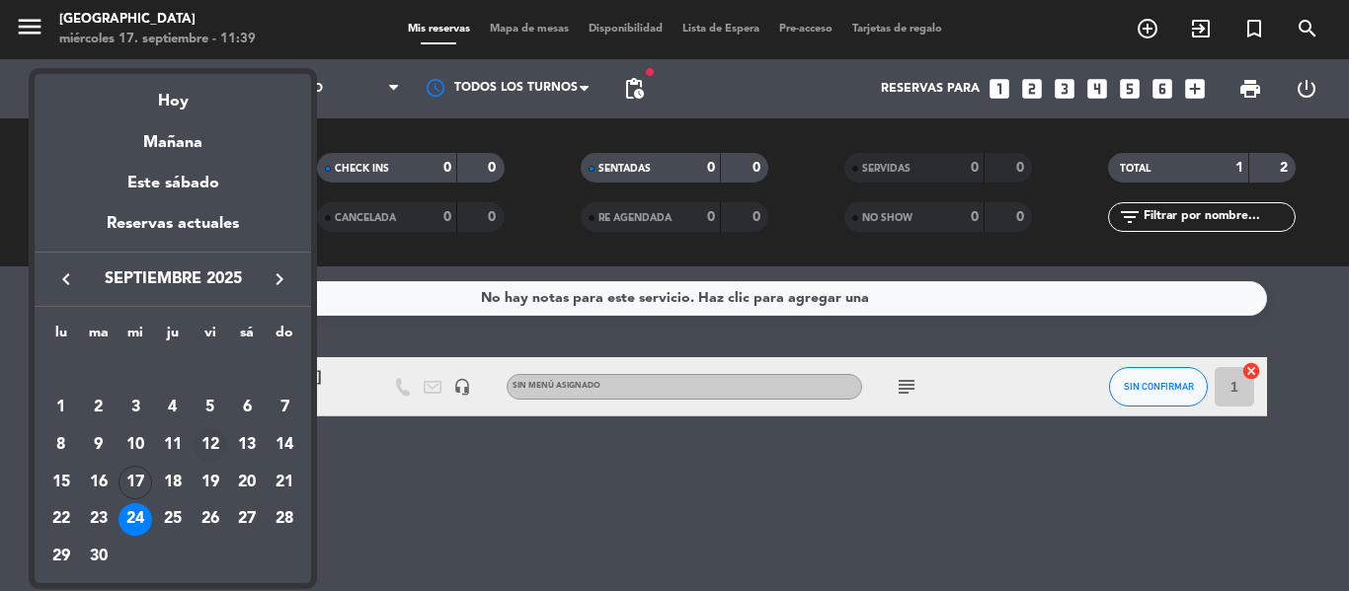
click at [207, 445] on div "12" at bounding box center [211, 446] width 34 height 34
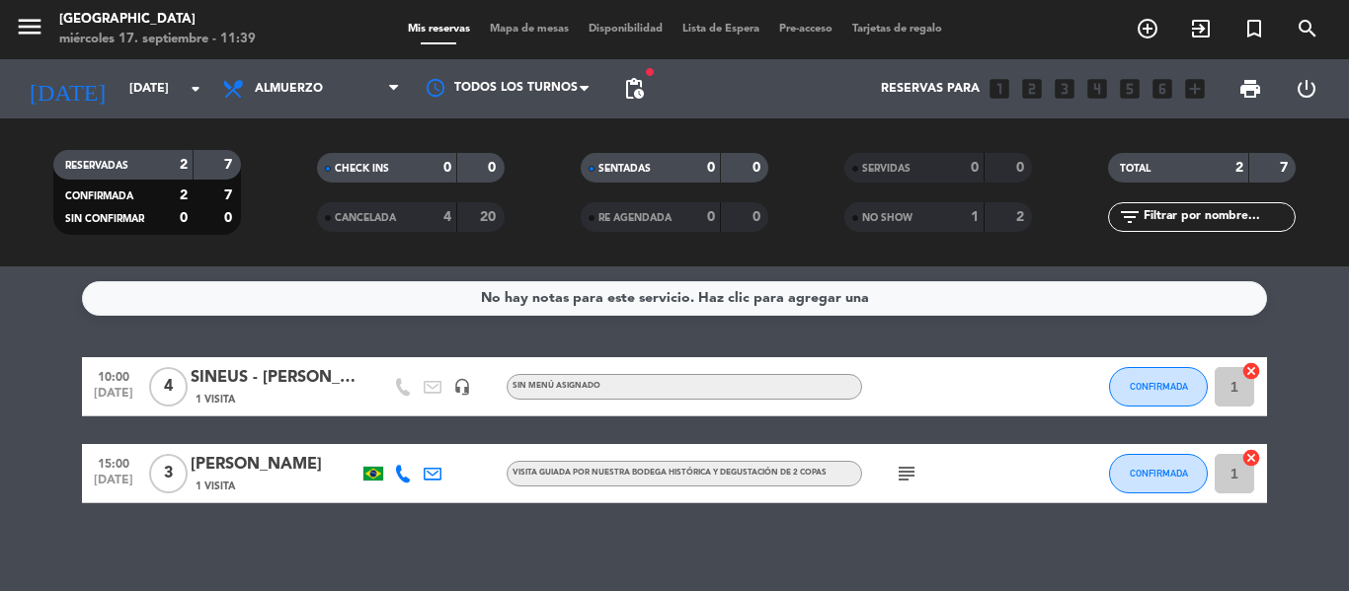
click at [316, 383] on div "SINEUS - [PERSON_NAME]" at bounding box center [275, 378] width 168 height 26
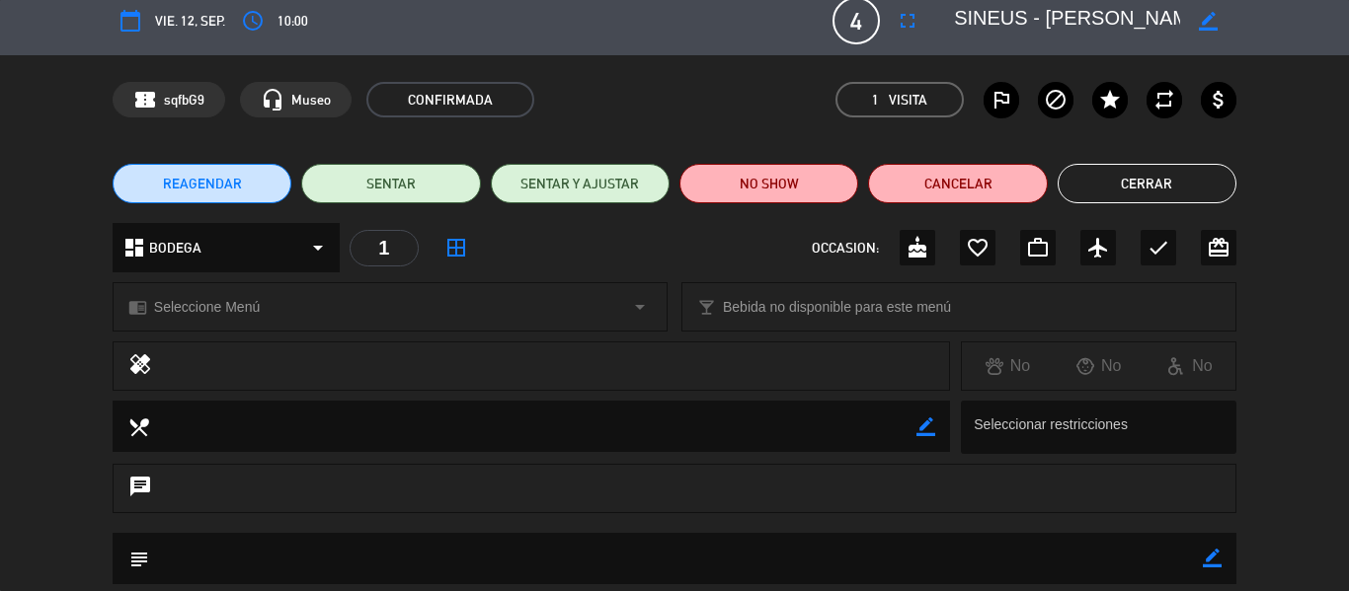
scroll to position [5, 0]
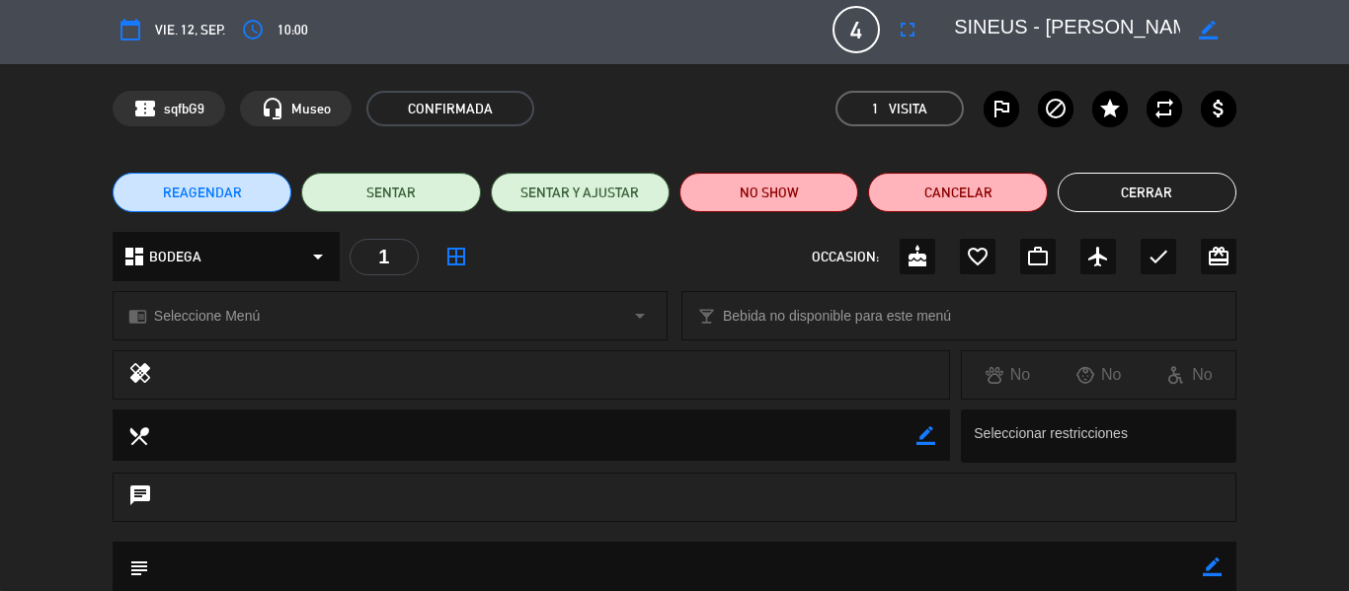
click at [1129, 200] on button "Cerrar" at bounding box center [1147, 192] width 179 height 39
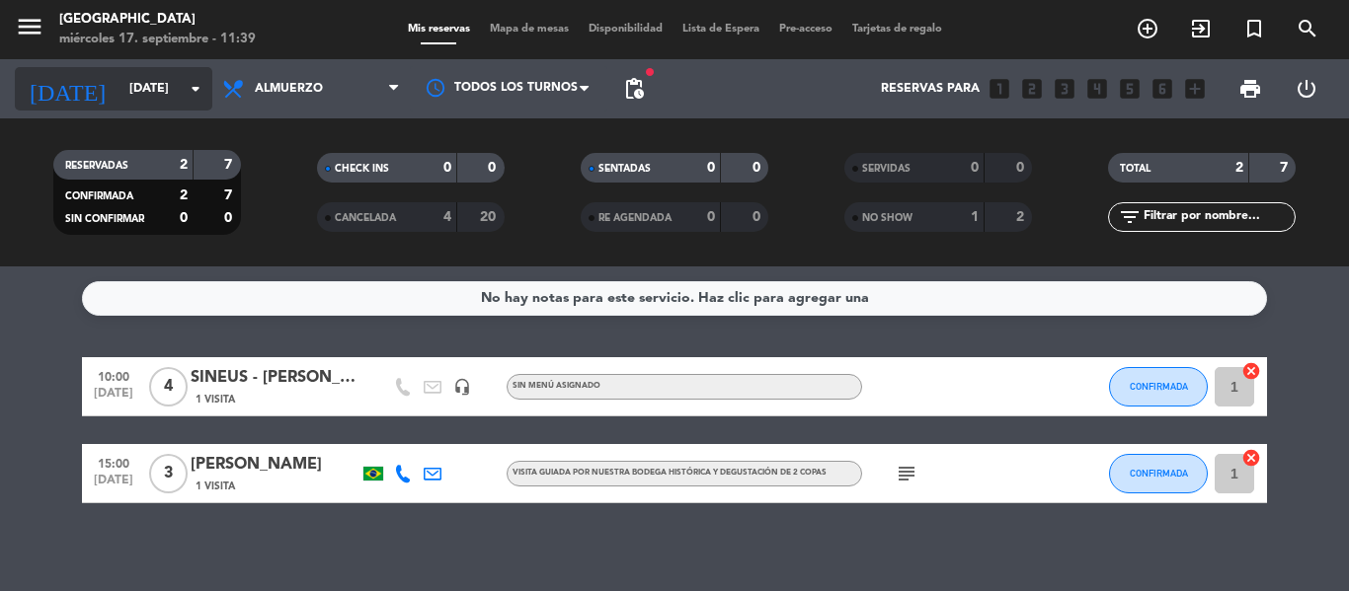
click at [197, 85] on icon "arrow_drop_down" at bounding box center [196, 89] width 24 height 24
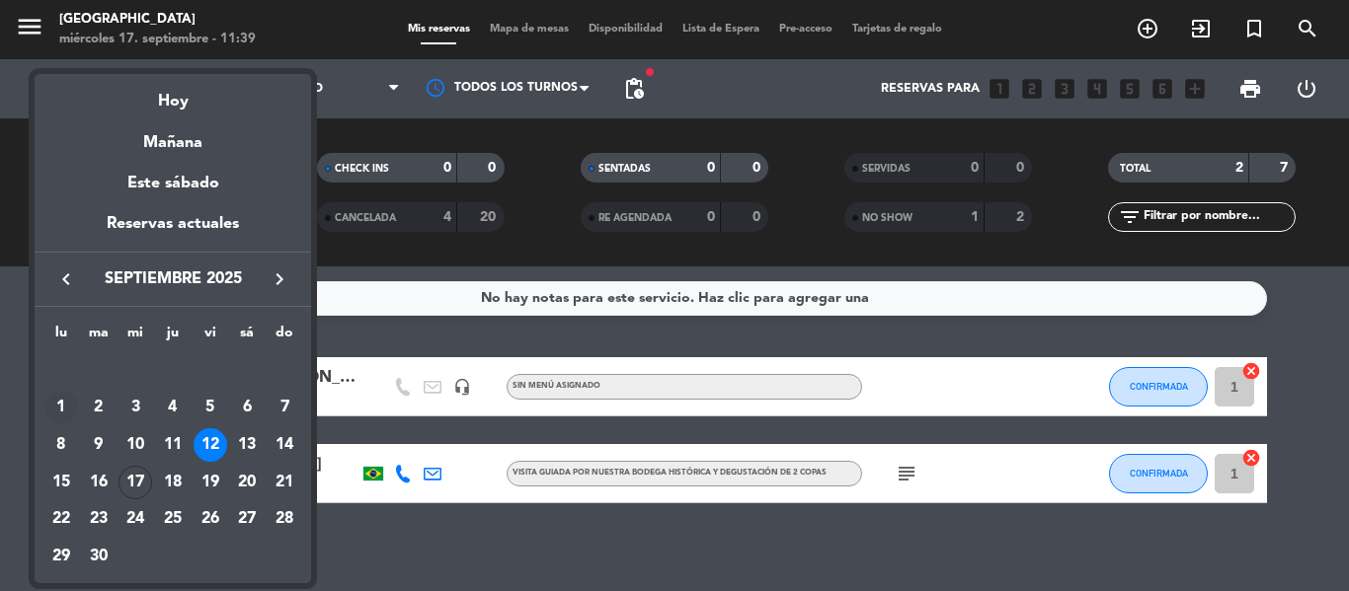
click at [65, 409] on div "1" at bounding box center [61, 408] width 34 height 34
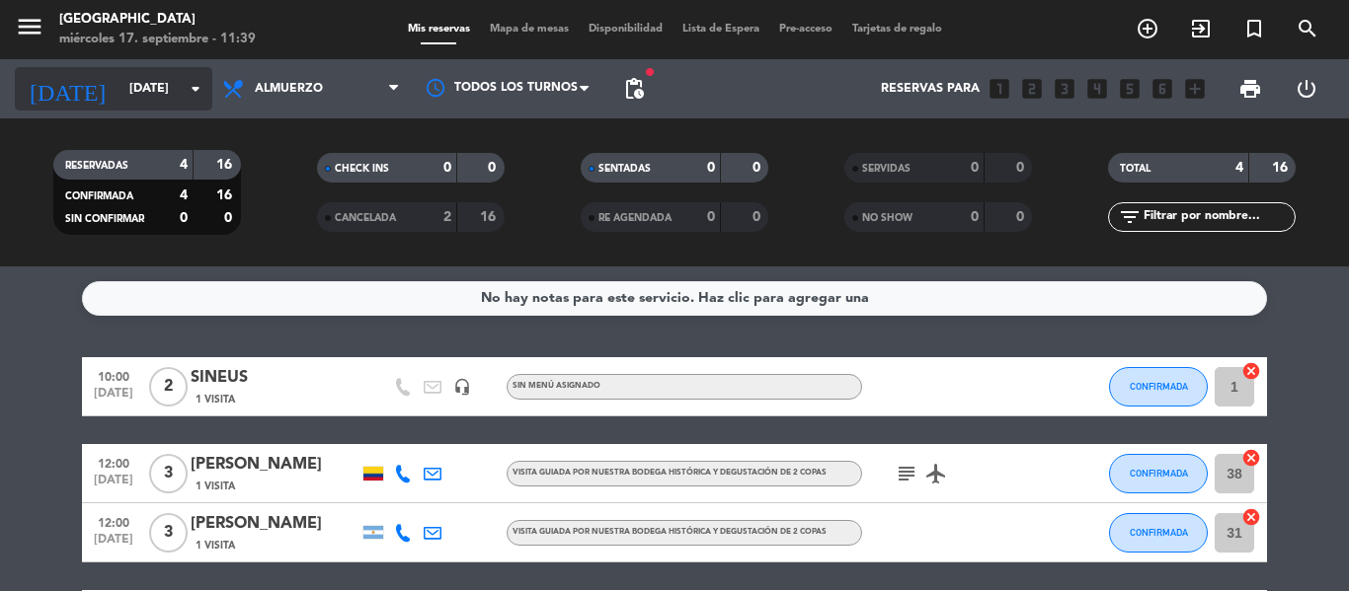
click at [195, 96] on icon "arrow_drop_down" at bounding box center [196, 89] width 24 height 24
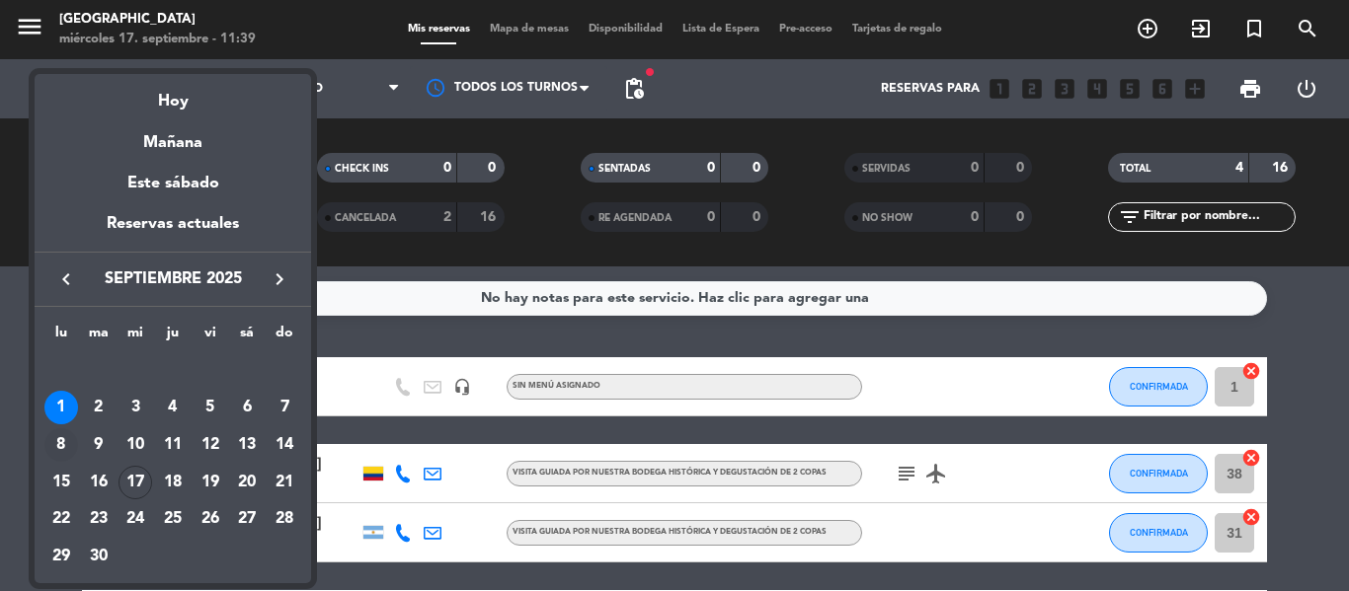
click at [53, 444] on div "8" at bounding box center [61, 446] width 34 height 34
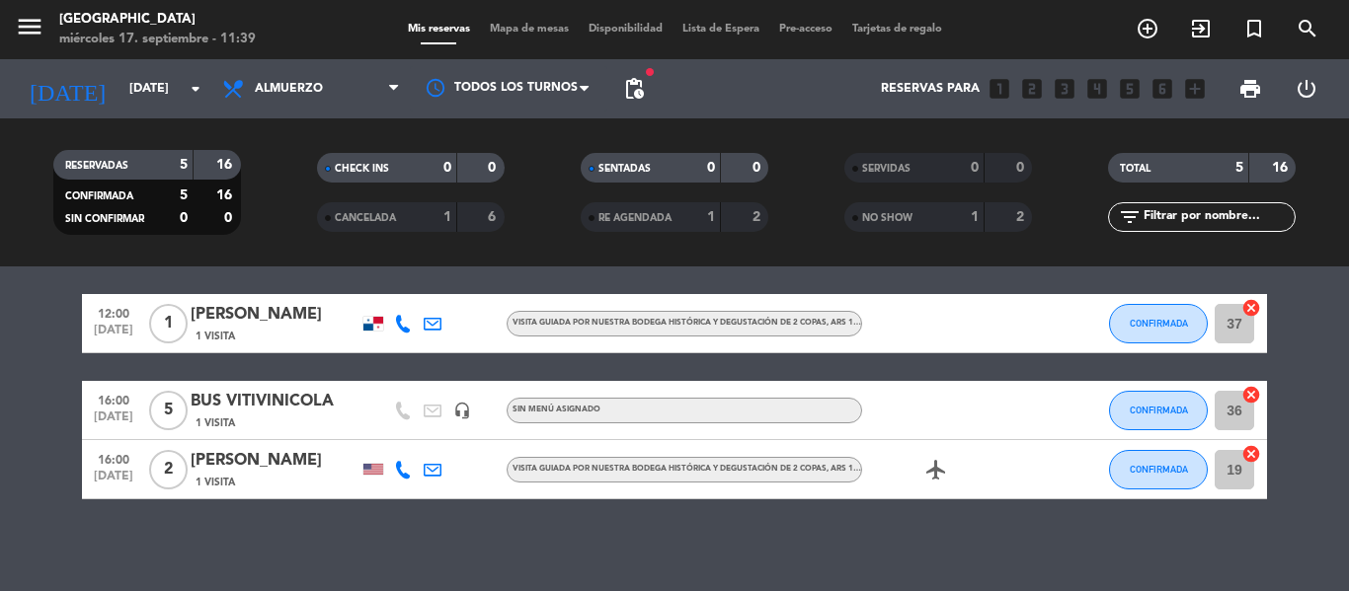
scroll to position [216, 0]
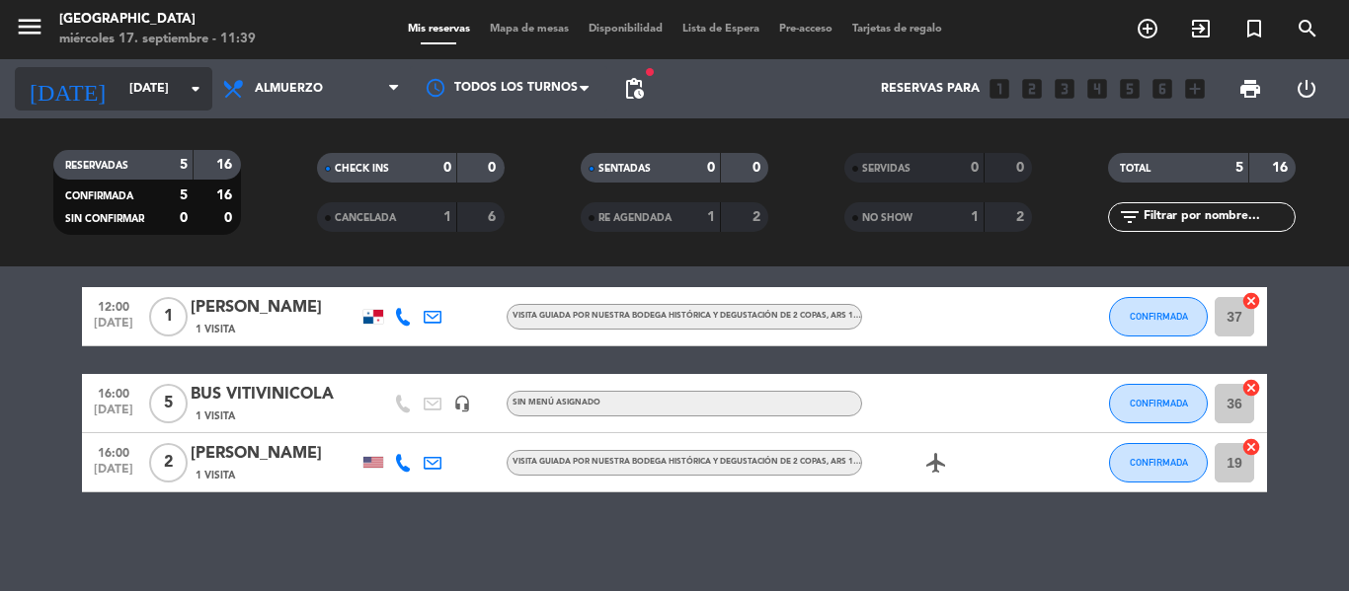
click at [171, 88] on input "[DATE]" at bounding box center [202, 89] width 167 height 34
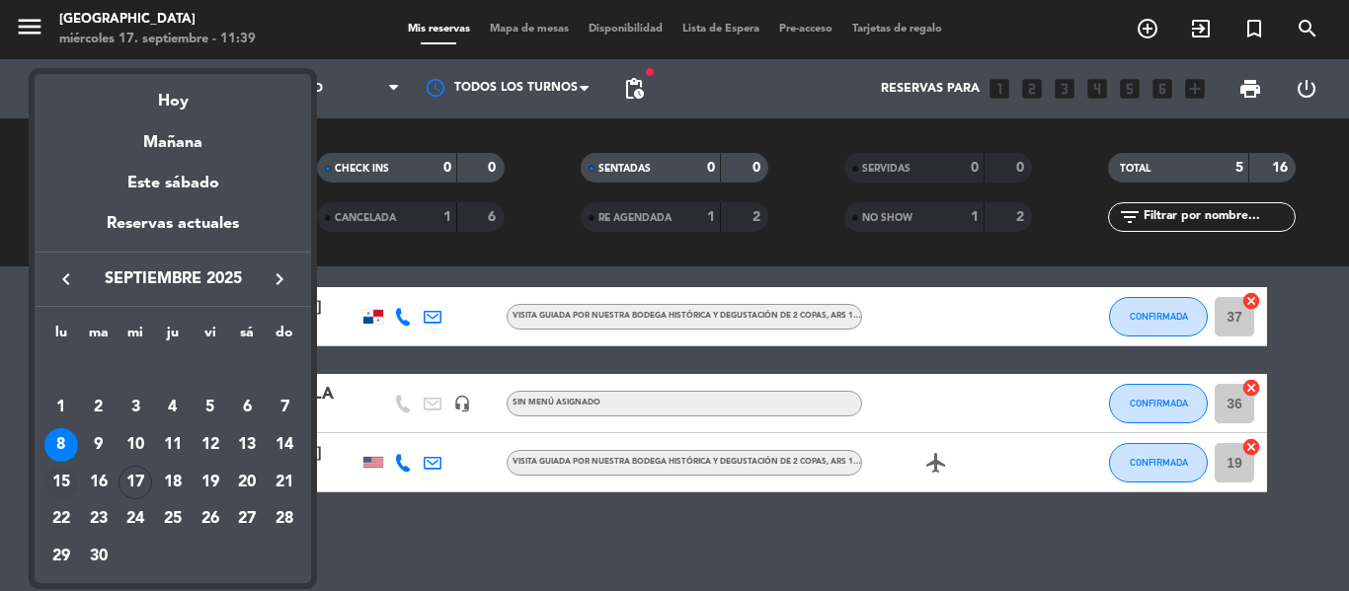
click at [60, 478] on div "15" at bounding box center [61, 483] width 34 height 34
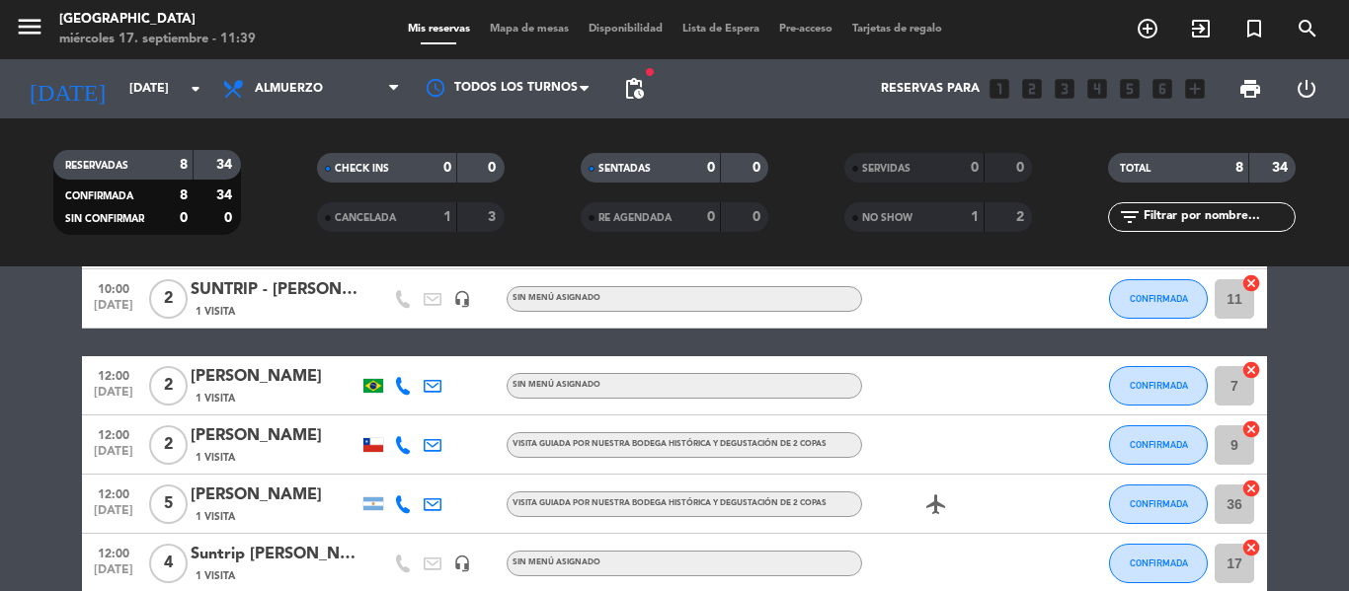
scroll to position [0, 0]
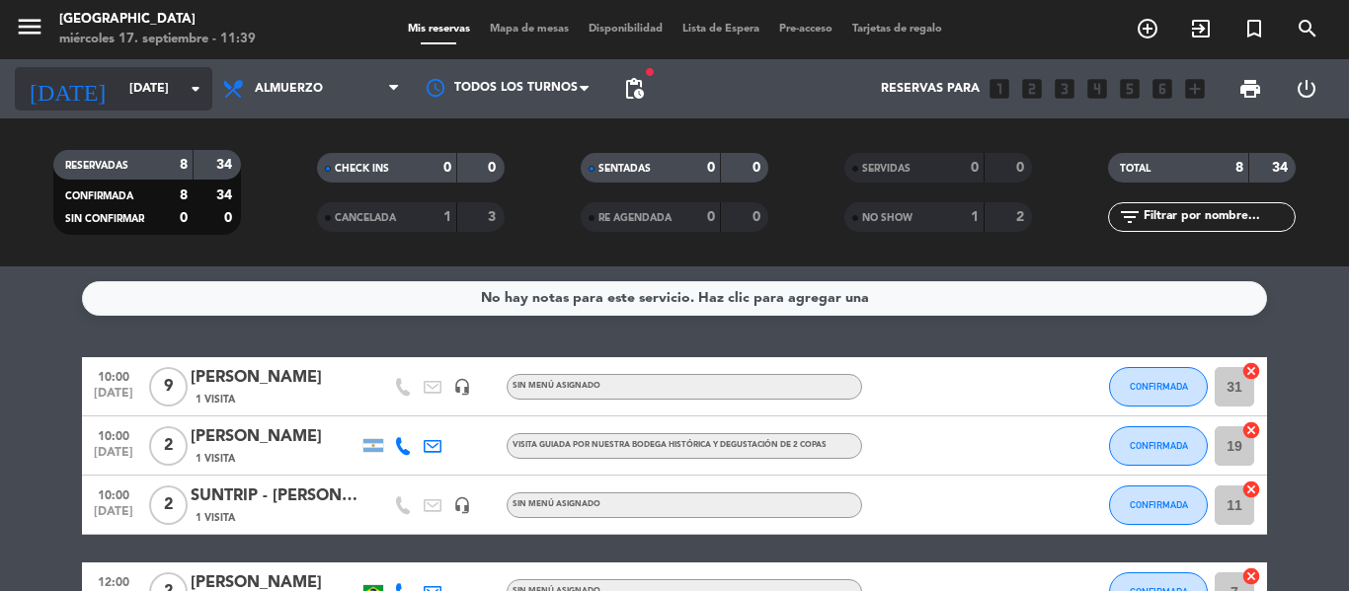
click at [198, 89] on icon "arrow_drop_down" at bounding box center [196, 89] width 24 height 24
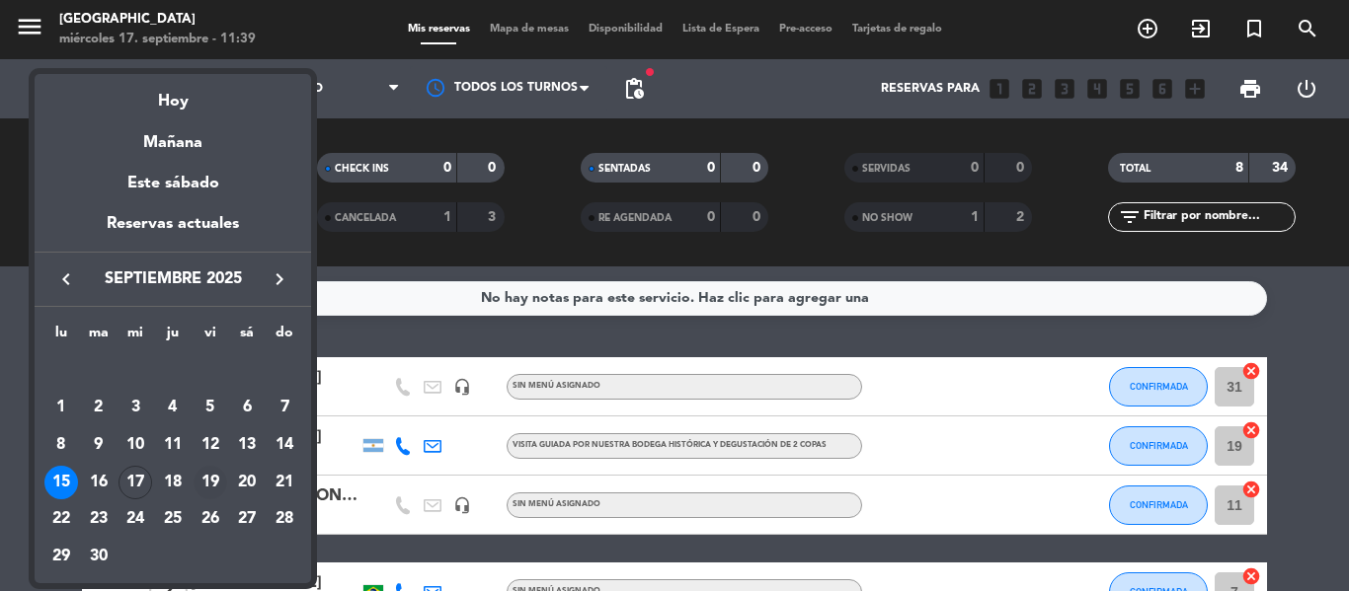
click at [205, 477] on div "19" at bounding box center [211, 483] width 34 height 34
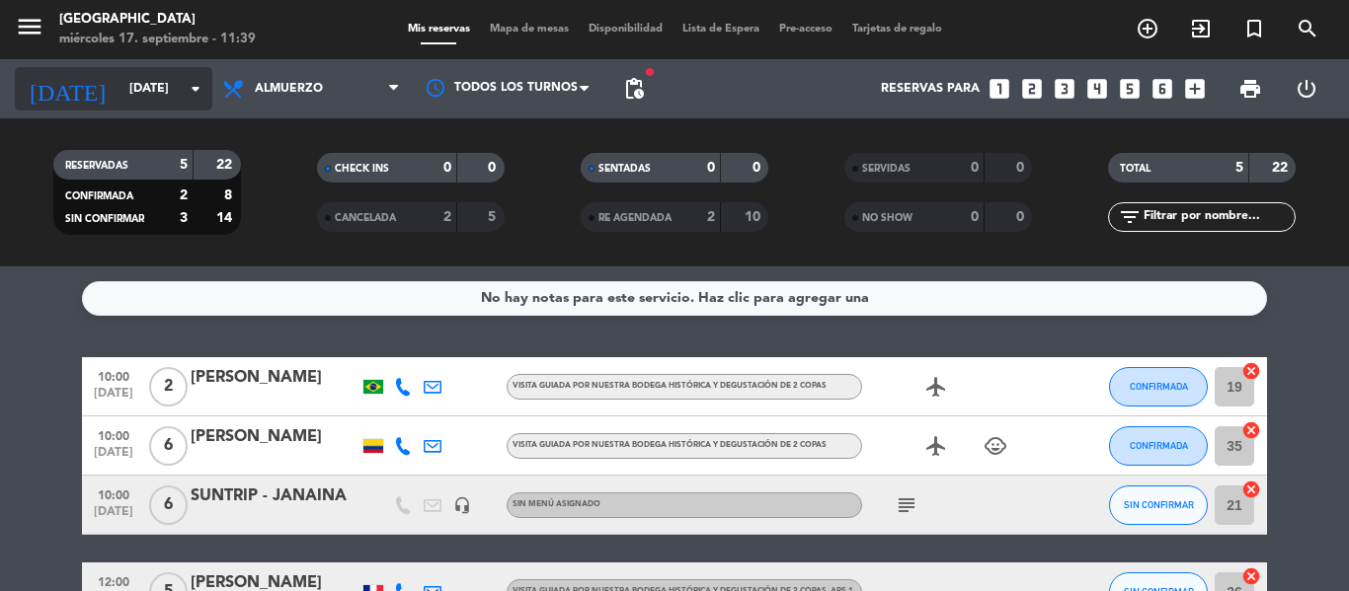
click at [189, 84] on icon "arrow_drop_down" at bounding box center [196, 89] width 24 height 24
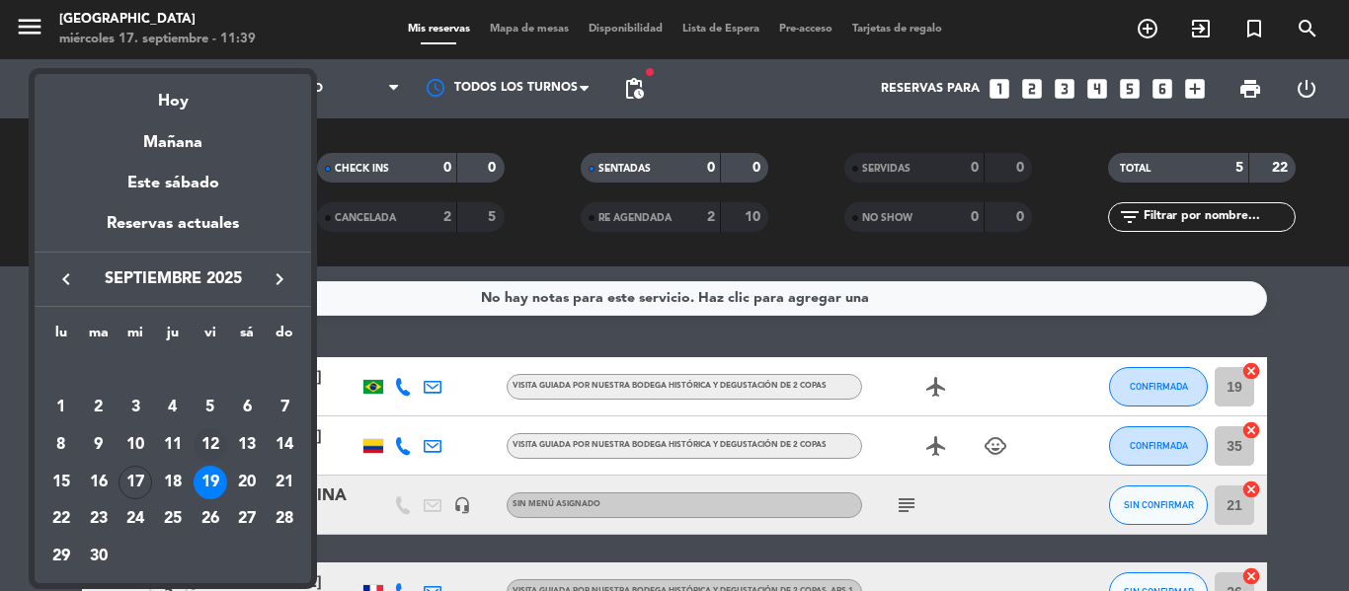
click at [217, 443] on div "12" at bounding box center [211, 446] width 34 height 34
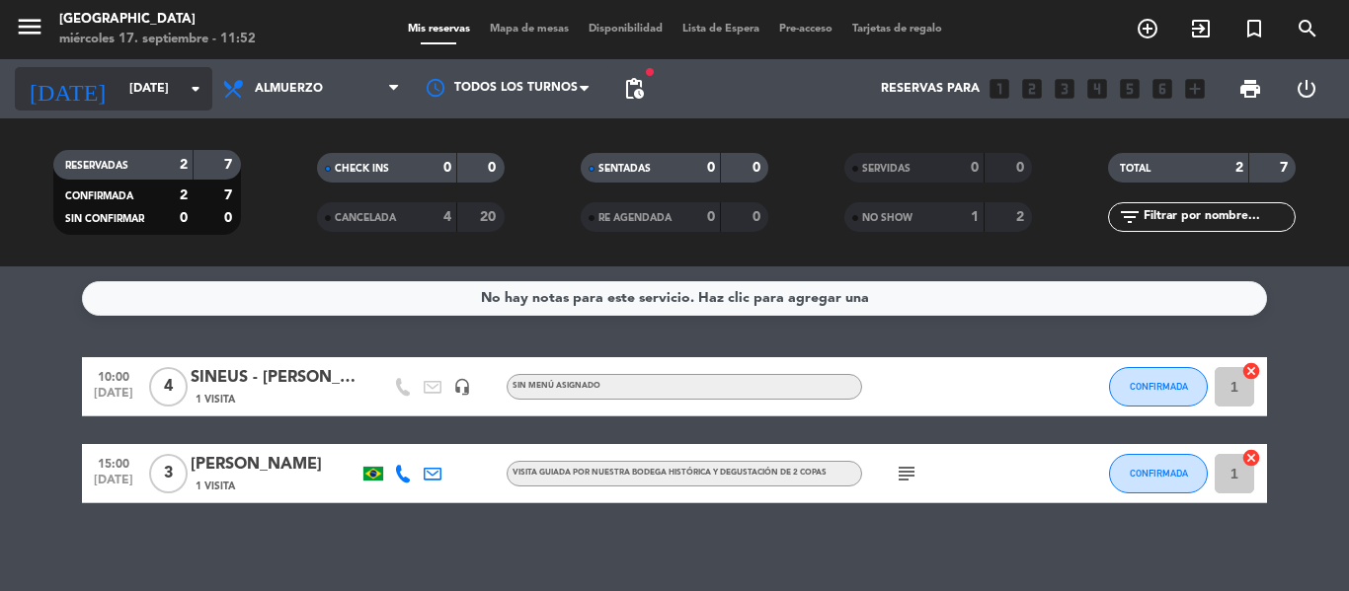
click at [190, 94] on icon "arrow_drop_down" at bounding box center [196, 89] width 24 height 24
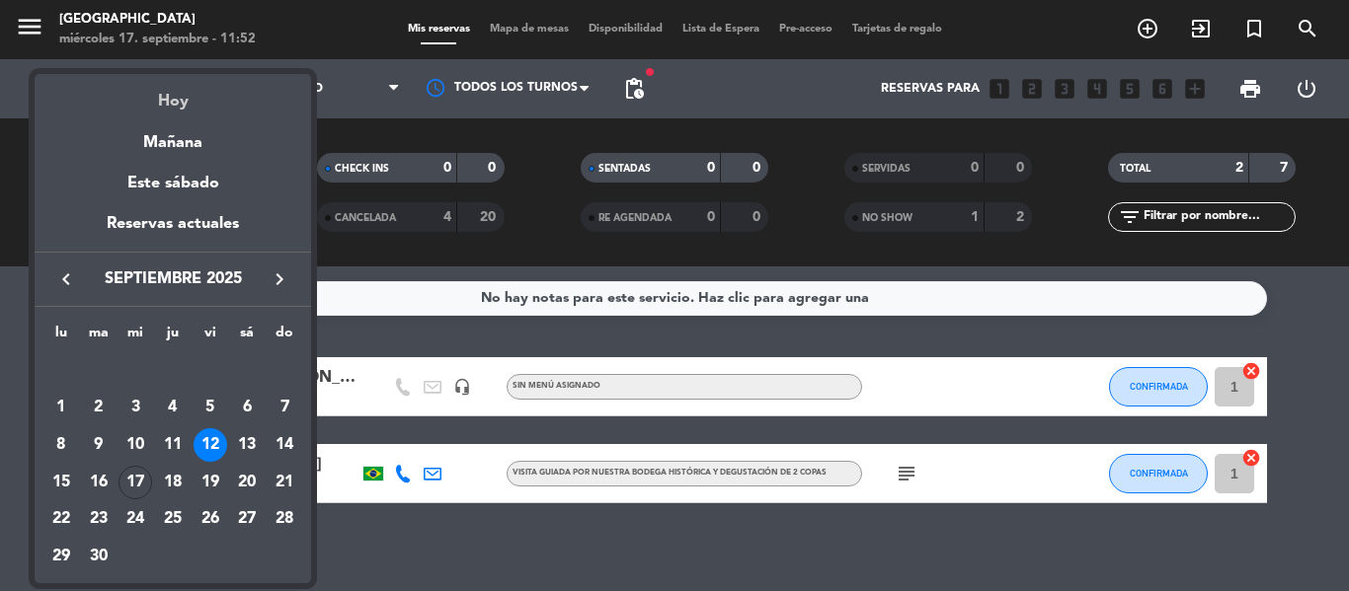
click at [182, 105] on div "Hoy" at bounding box center [173, 94] width 276 height 40
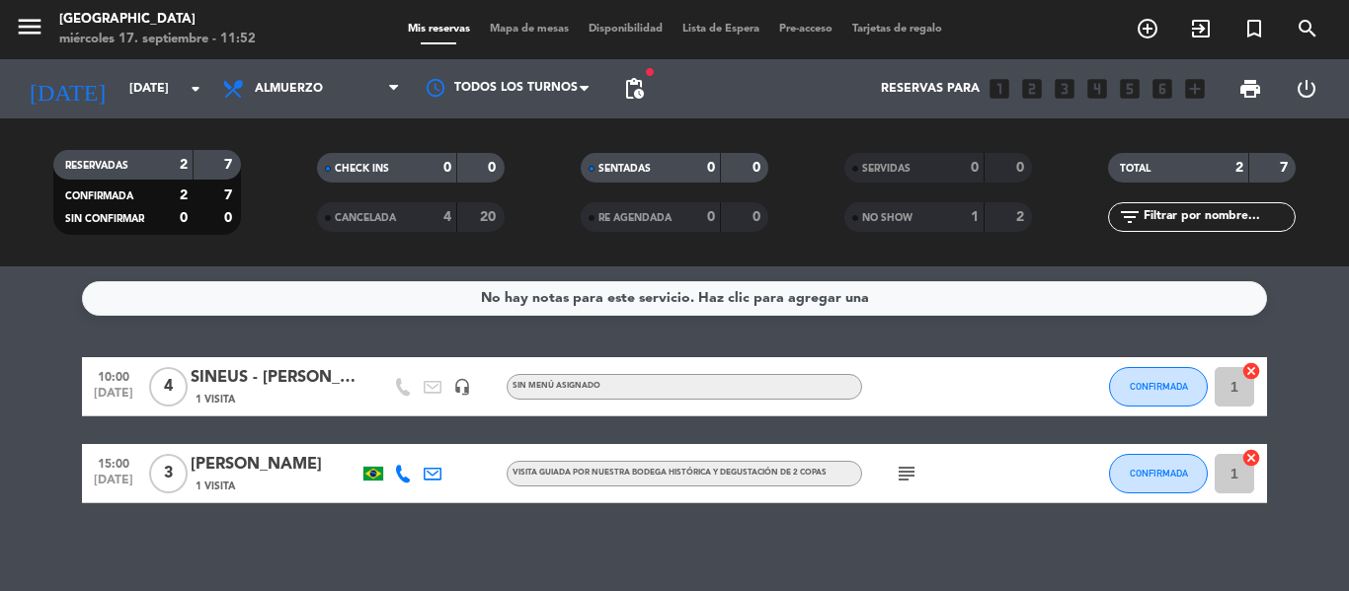
type input "[DATE]"
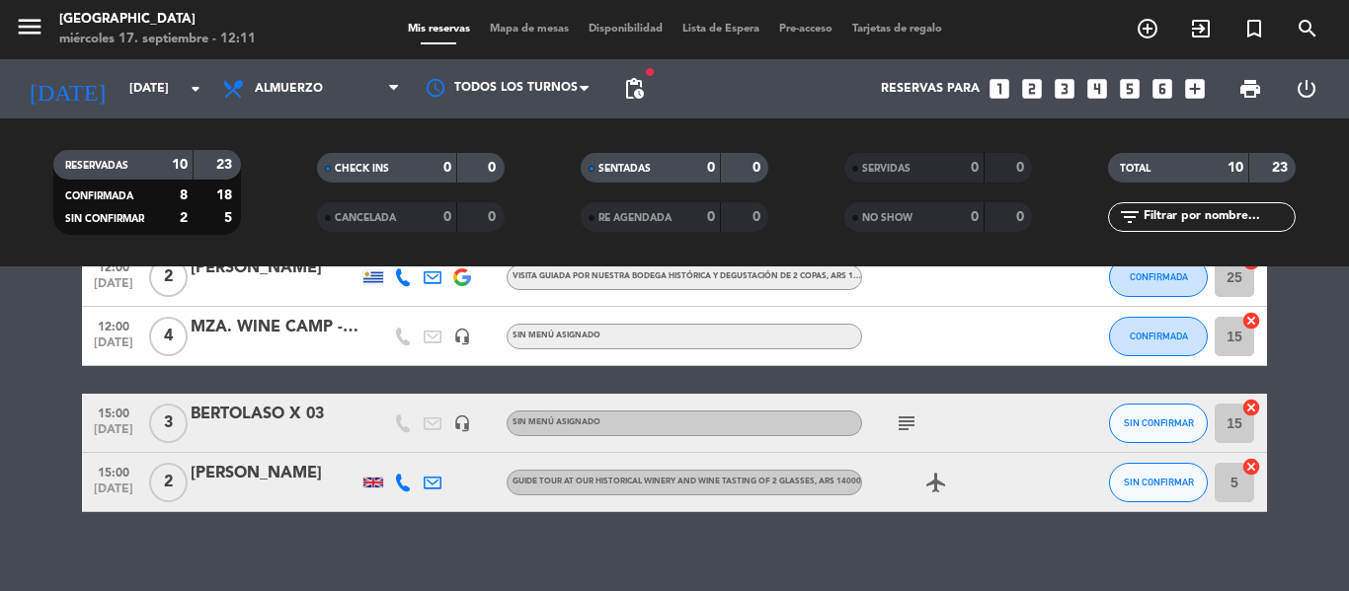
scroll to position [494, 0]
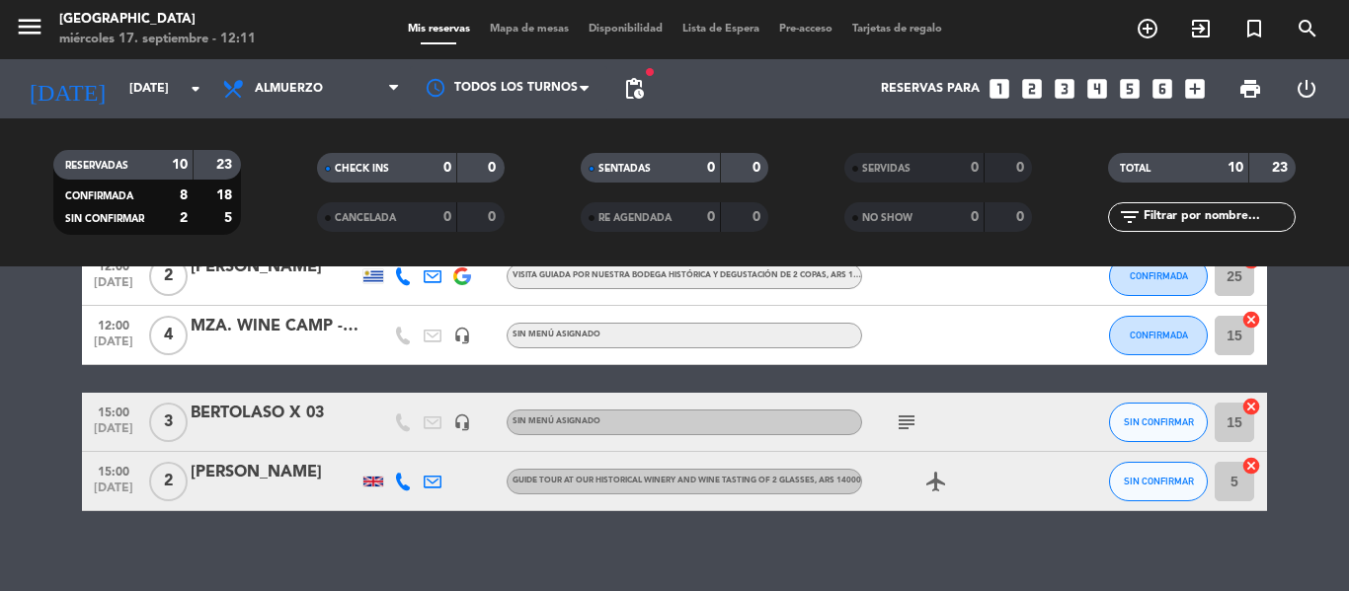
click at [296, 431] on div at bounding box center [275, 436] width 168 height 16
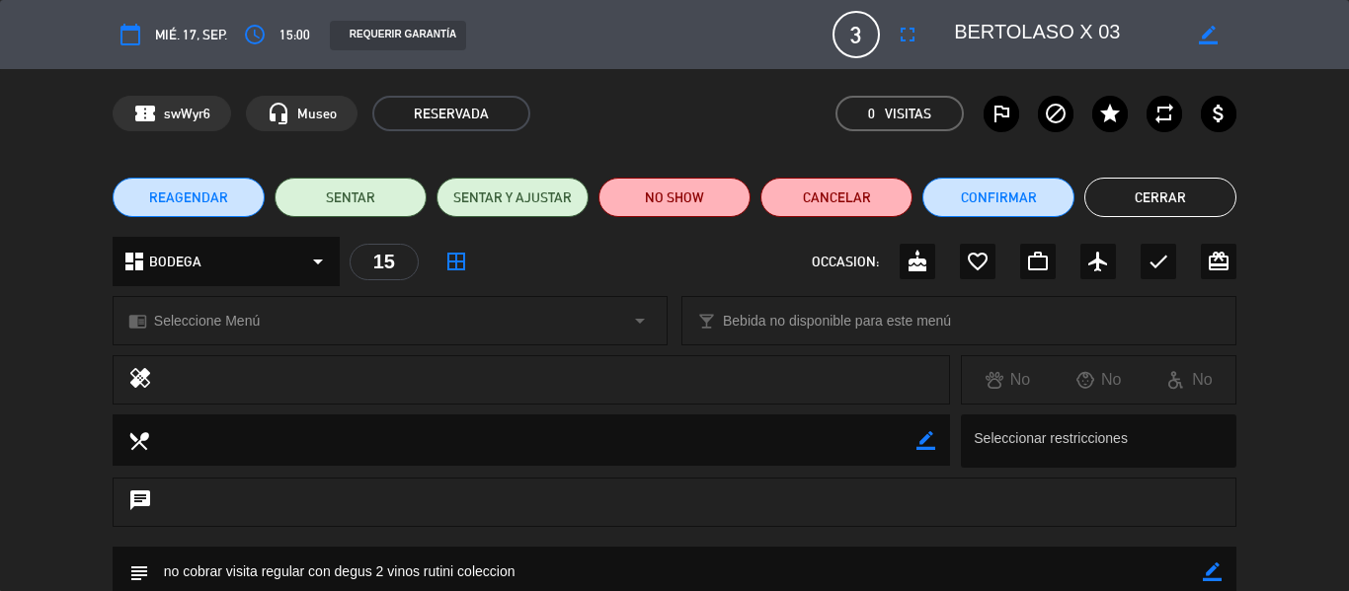
click at [1202, 41] on icon "border_color" at bounding box center [1208, 35] width 19 height 19
drag, startPoint x: 1078, startPoint y: 33, endPoint x: 1139, endPoint y: 38, distance: 60.4
click at [1139, 38] on textarea at bounding box center [1067, 35] width 226 height 36
click at [1218, 36] on icon at bounding box center [1208, 35] width 19 height 19
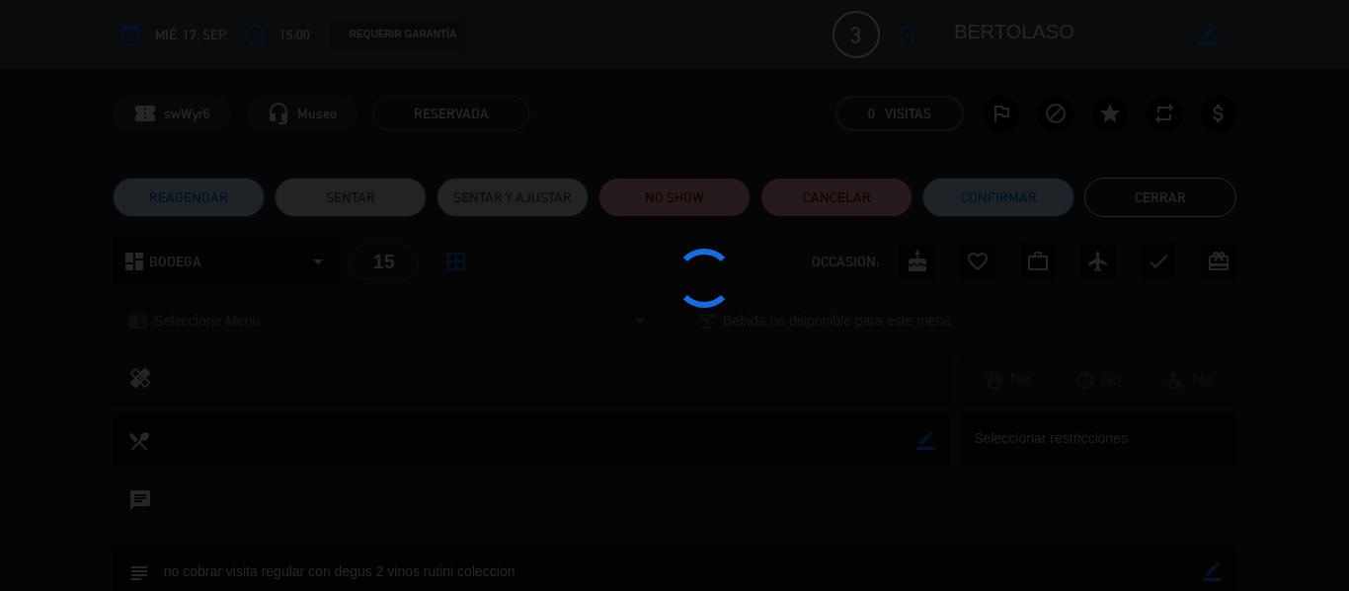
type textarea "BERTOLASO"
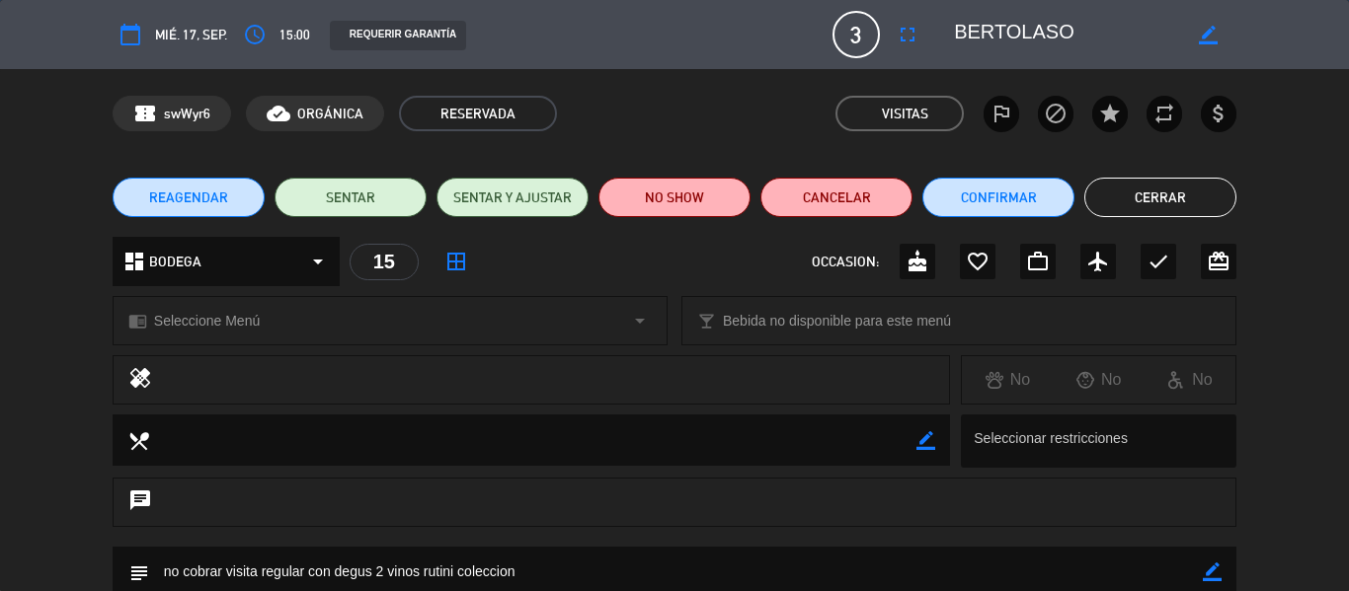
click at [1165, 198] on button "Cerrar" at bounding box center [1160, 197] width 152 height 39
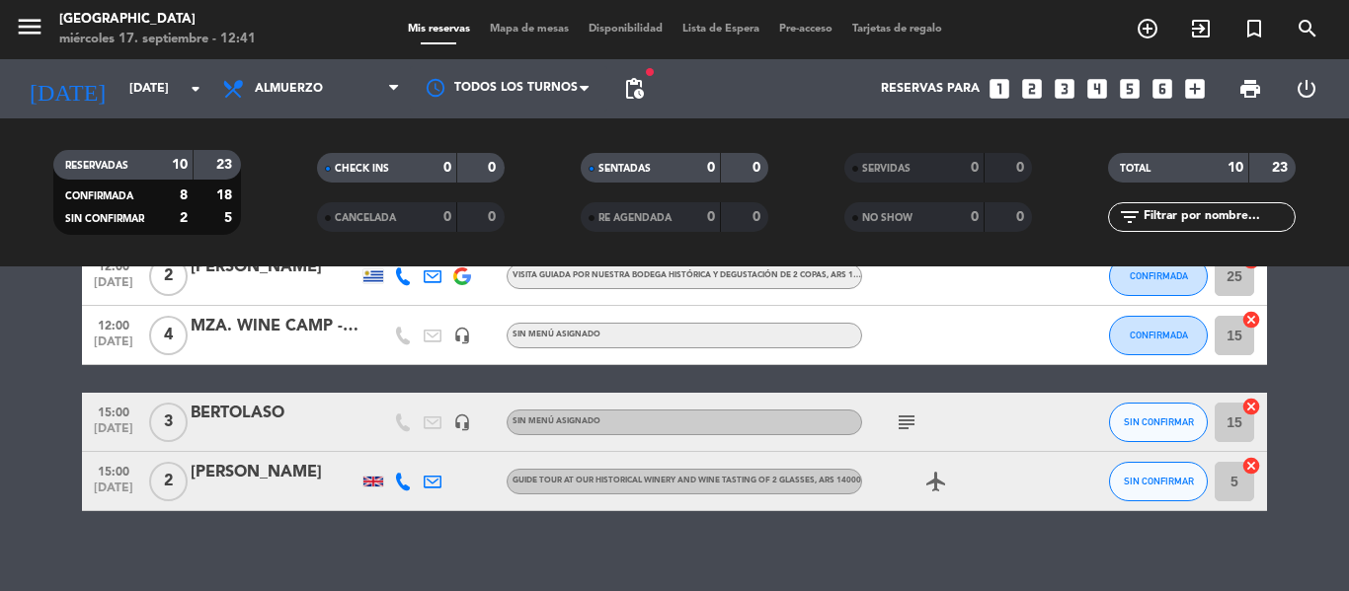
click at [371, 486] on div at bounding box center [373, 482] width 20 height 10
click at [267, 496] on div at bounding box center [275, 495] width 168 height 16
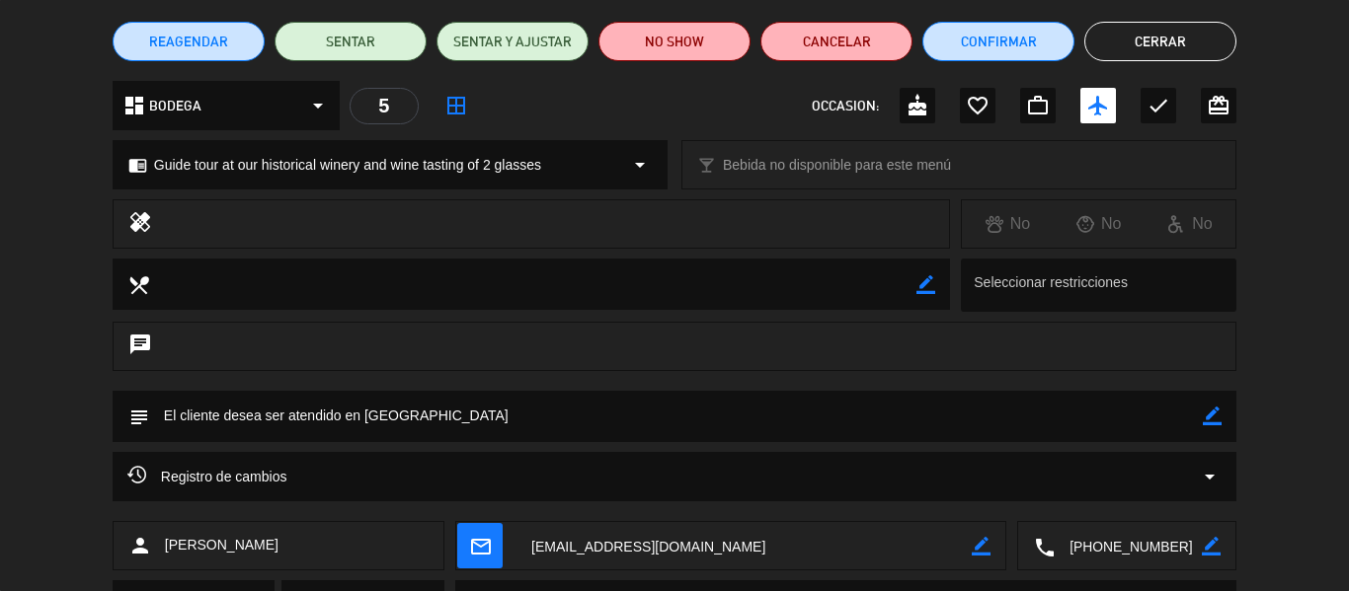
scroll to position [0, 0]
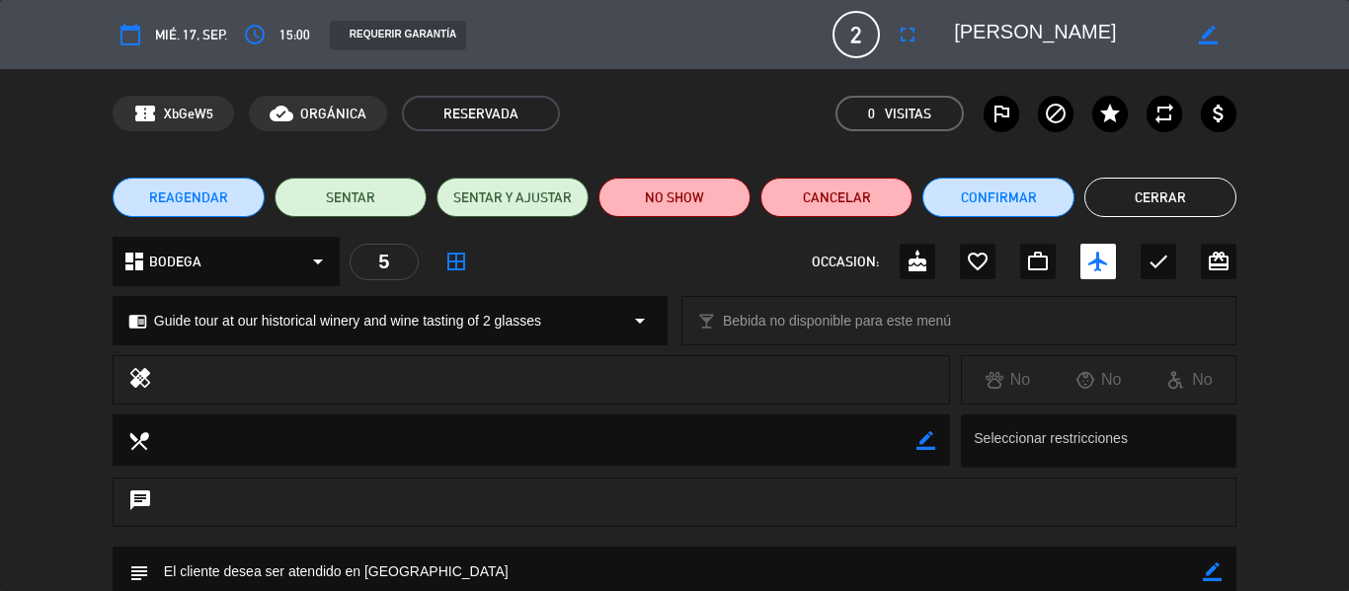
click at [1124, 198] on button "Cerrar" at bounding box center [1160, 197] width 152 height 39
